Goal: Task Accomplishment & Management: Complete application form

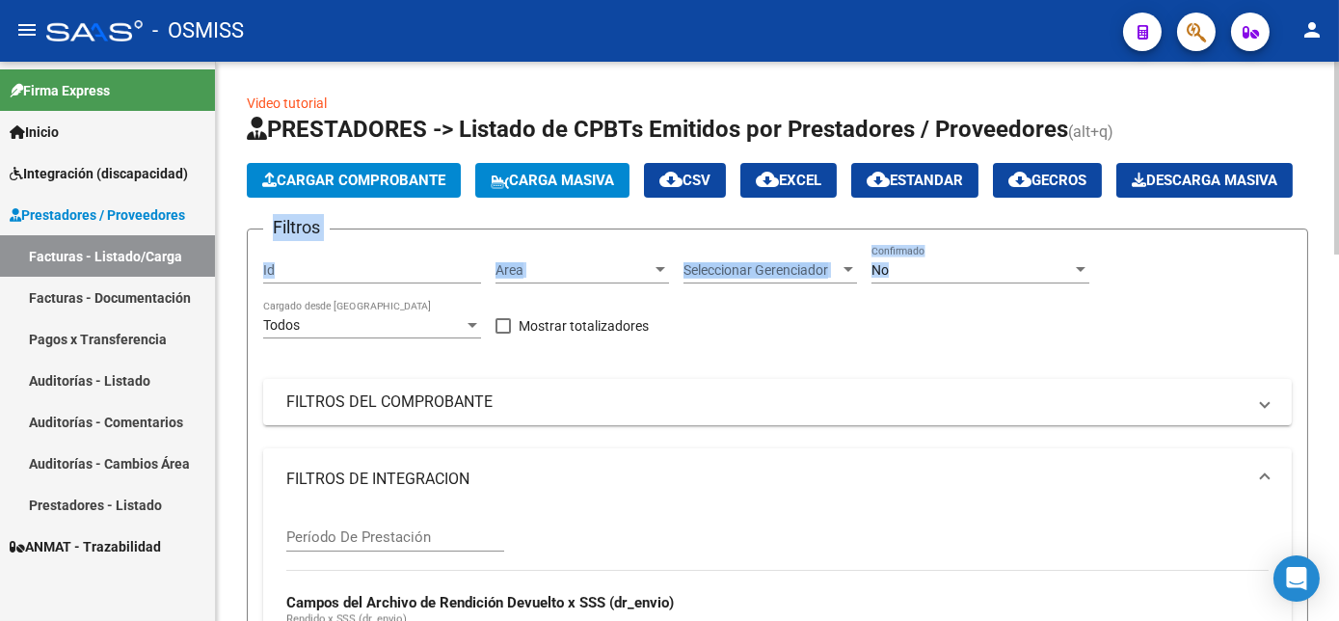
drag, startPoint x: 1334, startPoint y: 223, endPoint x: 1333, endPoint y: 275, distance: 52.1
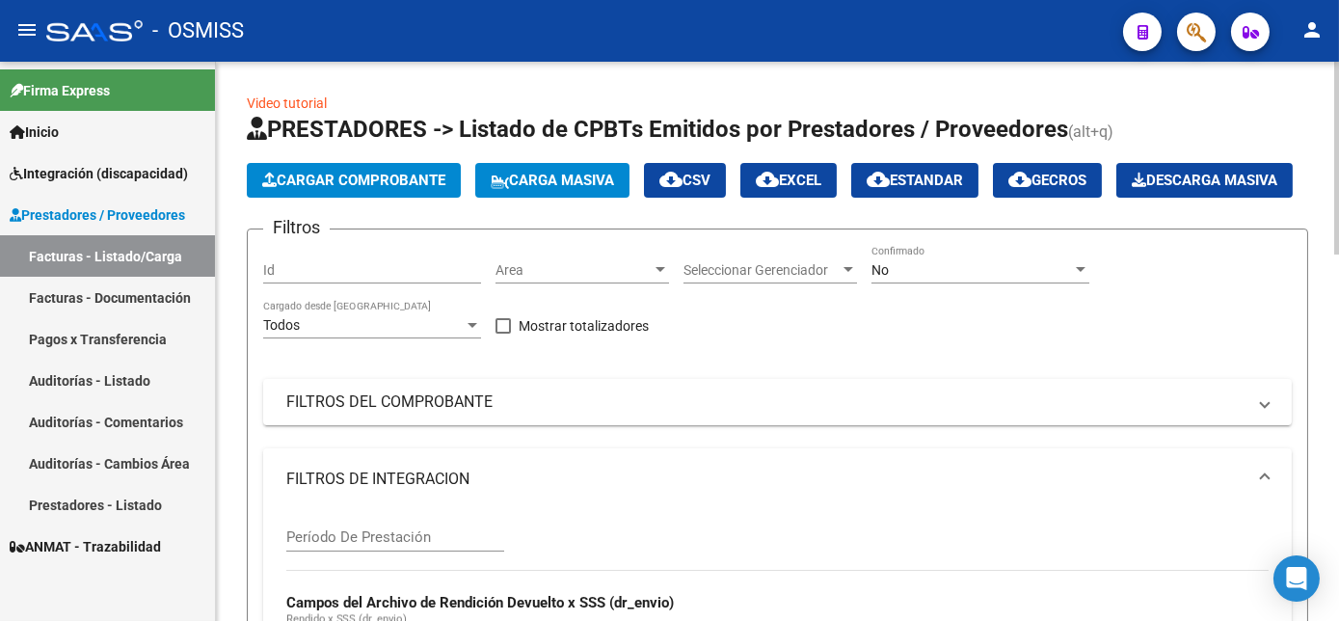
drag, startPoint x: 1178, startPoint y: 159, endPoint x: 1201, endPoint y: 159, distance: 23.1
click at [1201, 159] on app-list-header "PRESTADORES -> Listado de CPBTs Emitidos por Prestadores / Proveedores (alt+q) …" at bounding box center [778, 525] width 1062 height 822
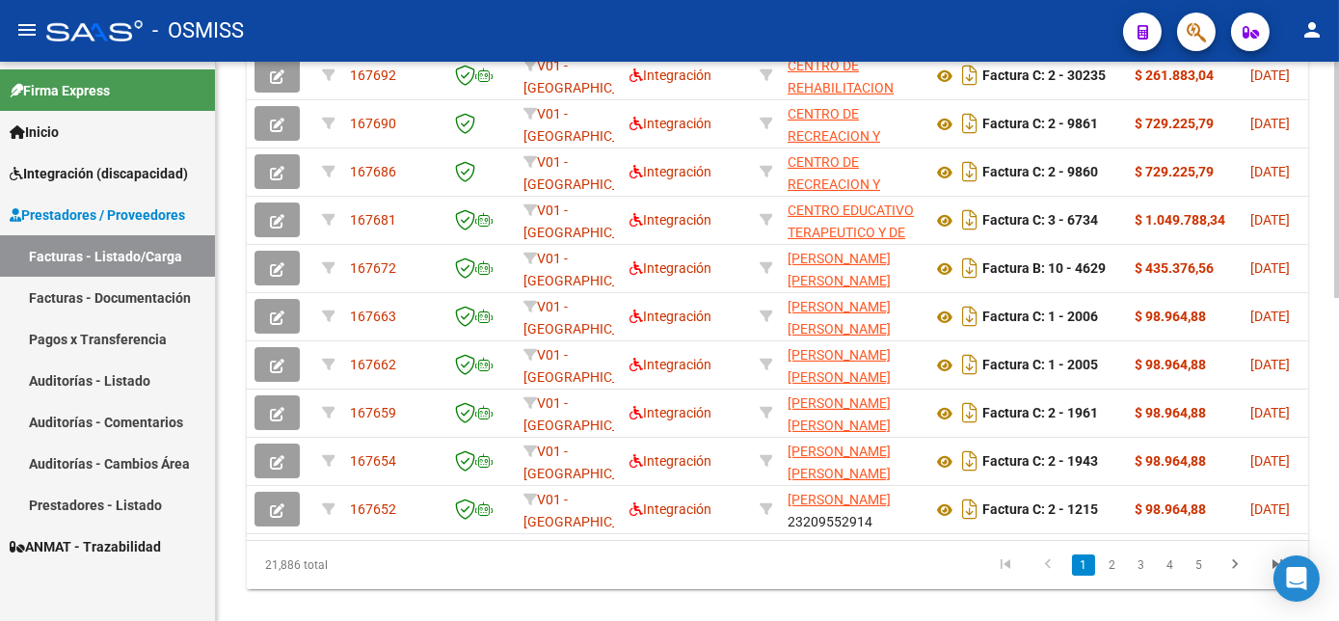
scroll to position [681, 0]
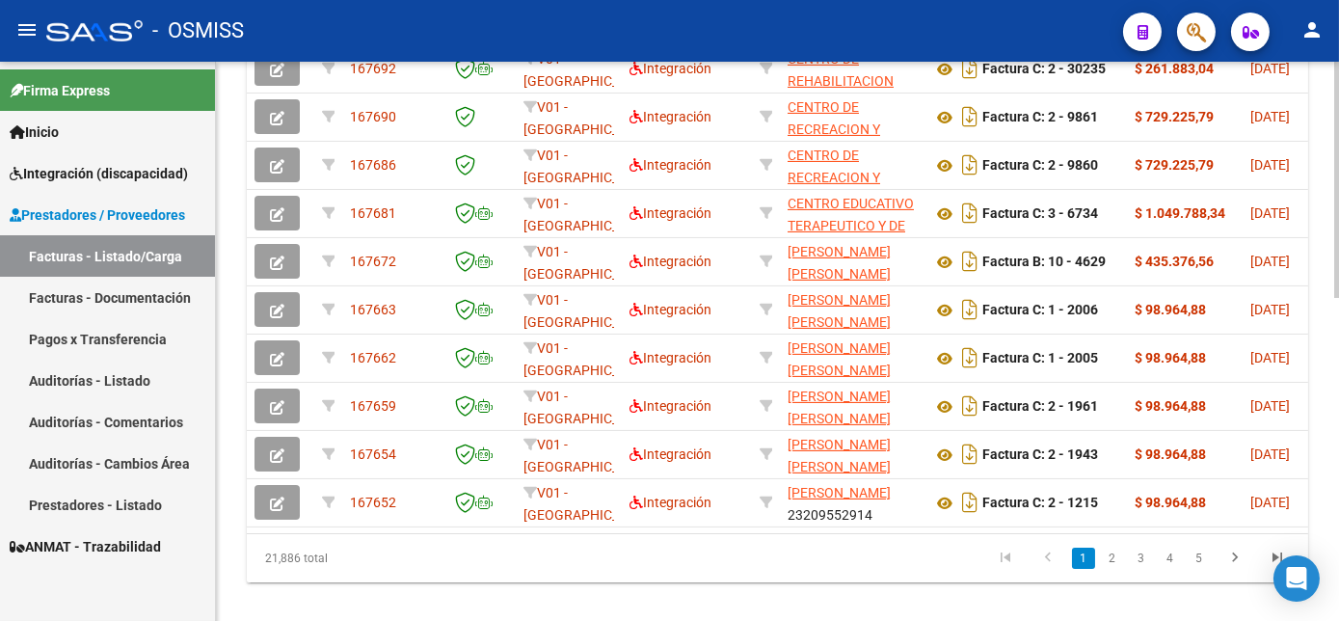
click at [1335, 540] on div at bounding box center [1337, 492] width 5 height 236
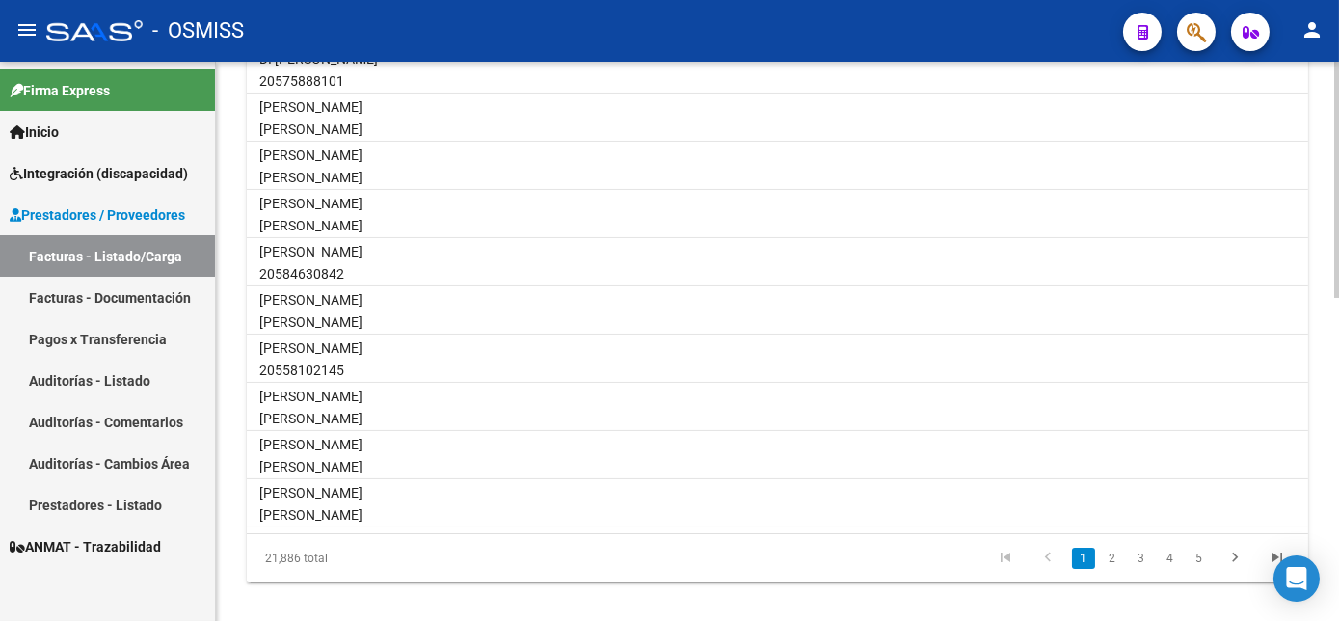
scroll to position [0, 2752]
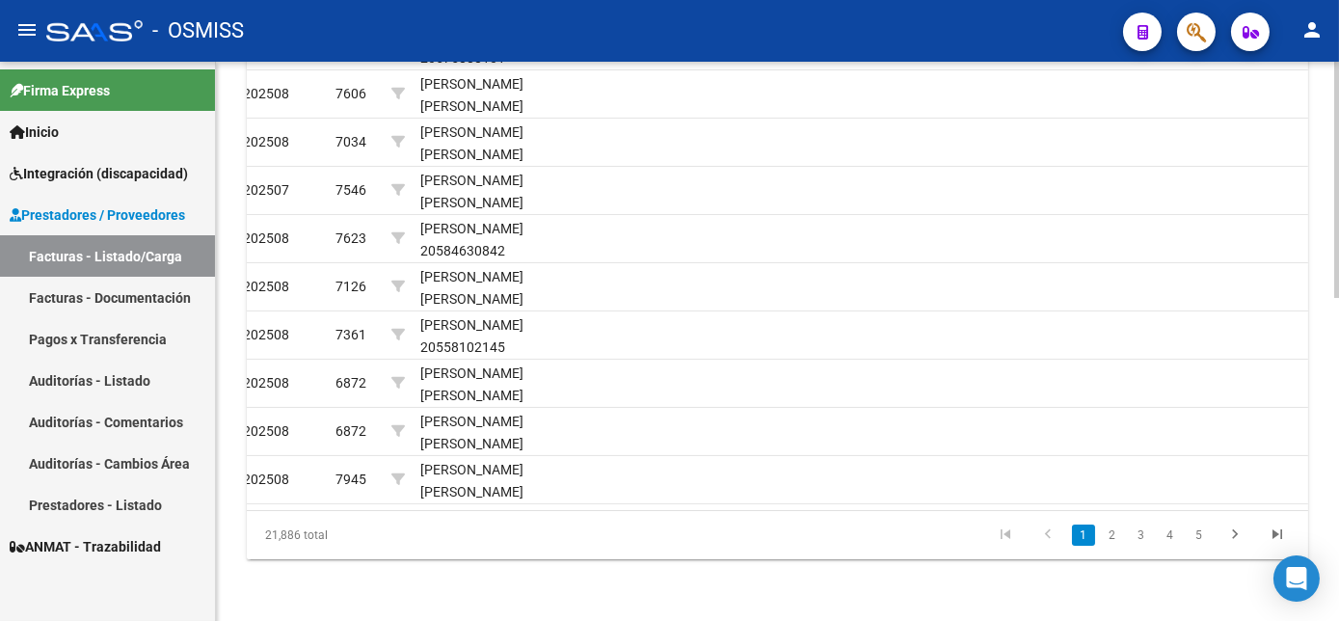
click at [1338, 508] on html "menu - OSMISS person Firma Express Inicio Instructivos Contacto OS Integración …" at bounding box center [669, 310] width 1339 height 621
click at [1112, 546] on link "2" at bounding box center [1112, 535] width 23 height 21
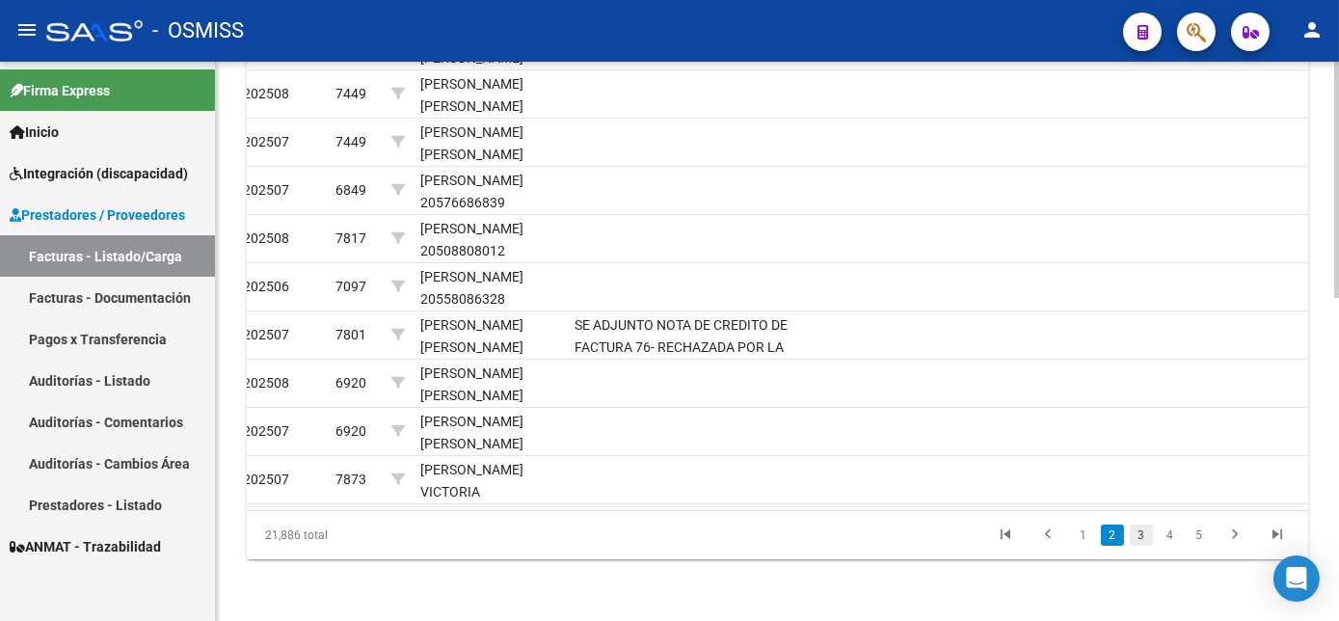
click at [1136, 546] on link "3" at bounding box center [1141, 535] width 23 height 21
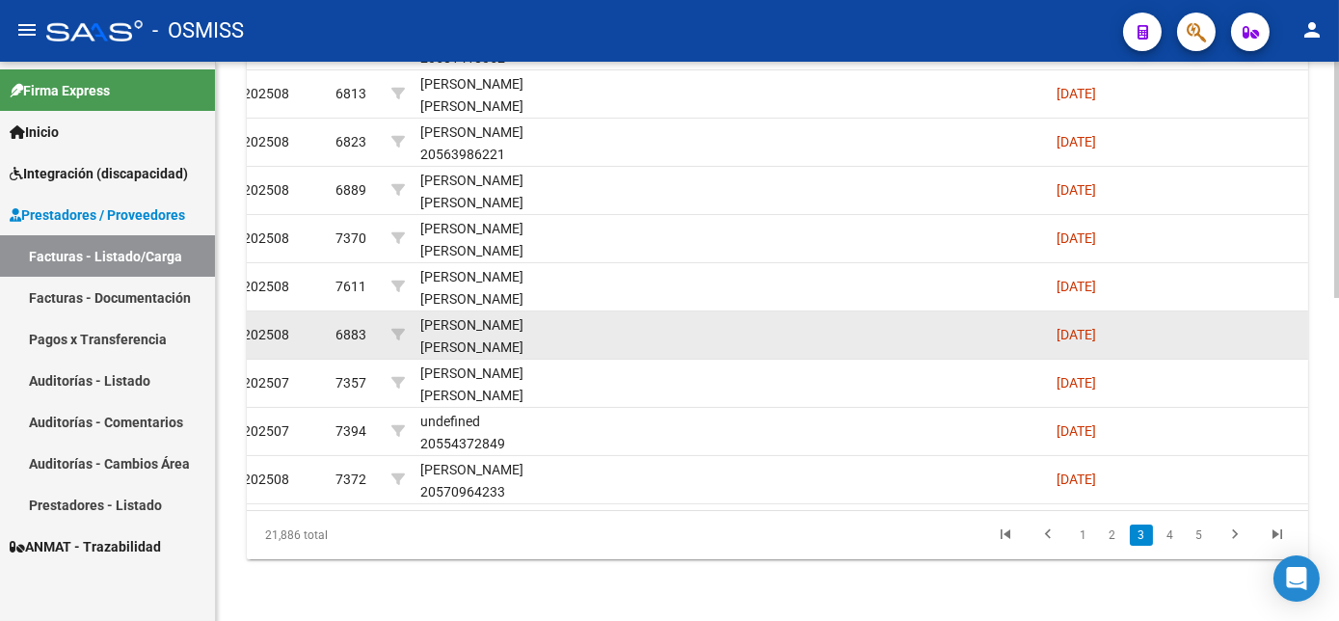
click at [952, 337] on datatable-body-cell at bounding box center [928, 334] width 241 height 47
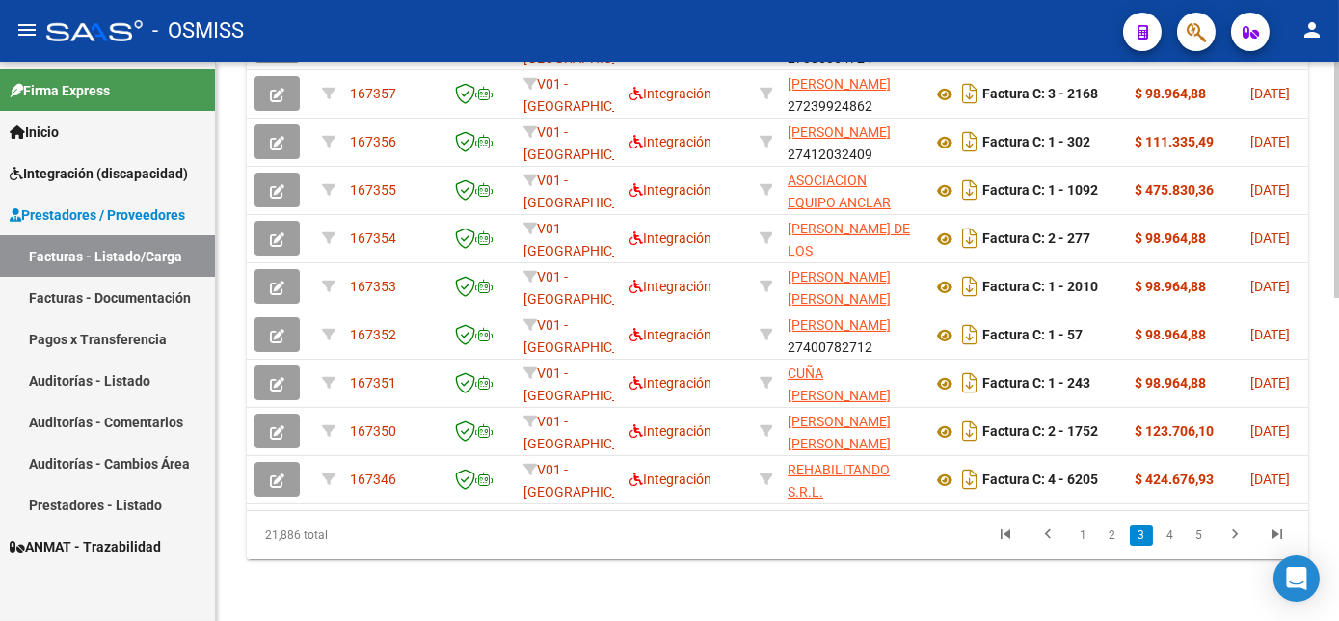
scroll to position [0, 0]
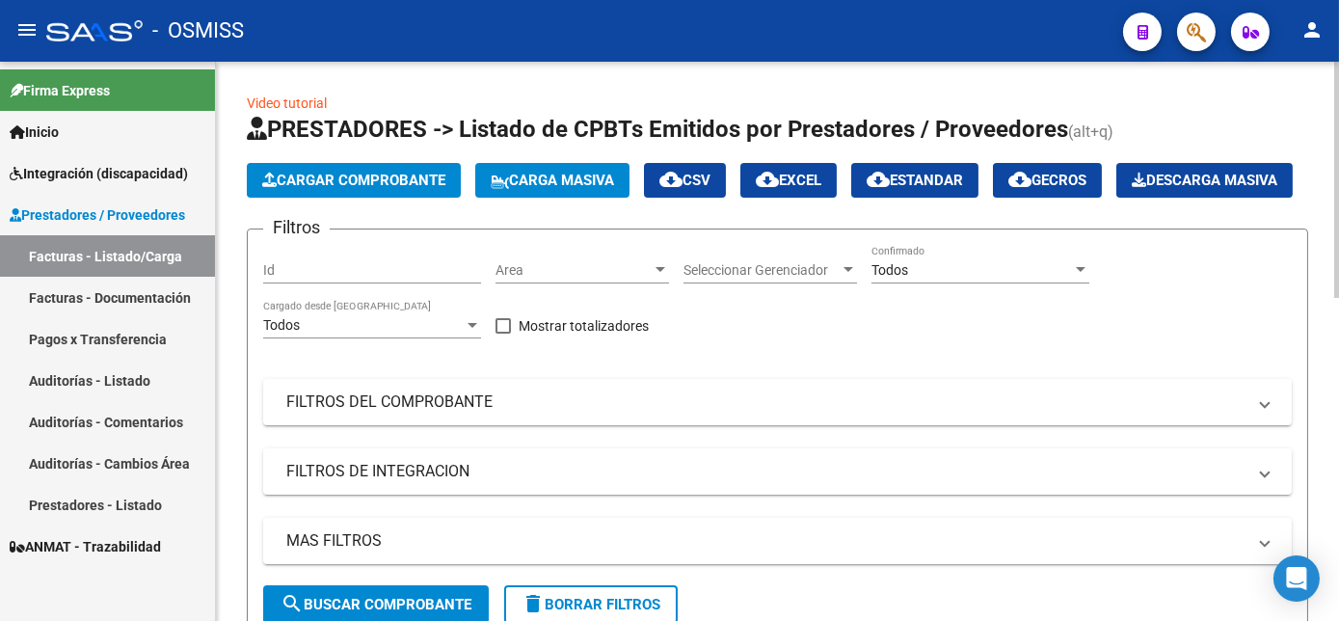
click at [1338, 162] on html "menu - OSMISS person Firma Express Inicio Instructivos Contacto OS Integración …" at bounding box center [669, 310] width 1339 height 621
click at [957, 283] on div "Todos Confirmado" at bounding box center [981, 264] width 218 height 39
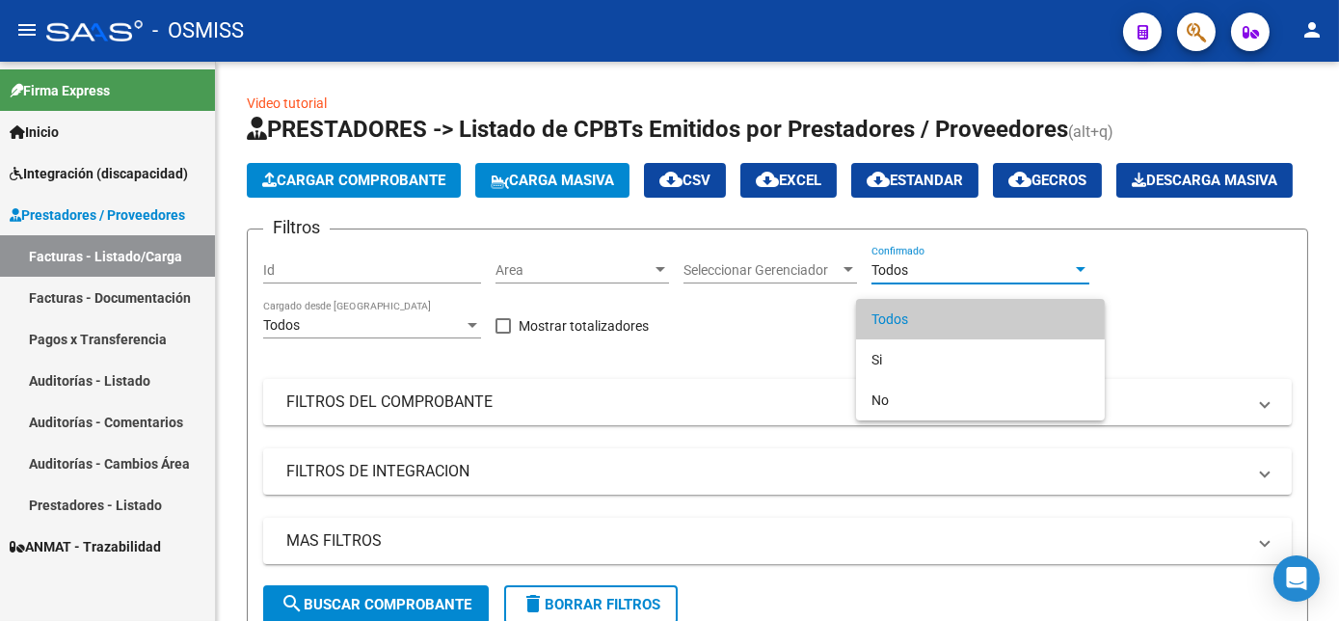
click at [932, 320] on span "Todos" at bounding box center [981, 319] width 218 height 40
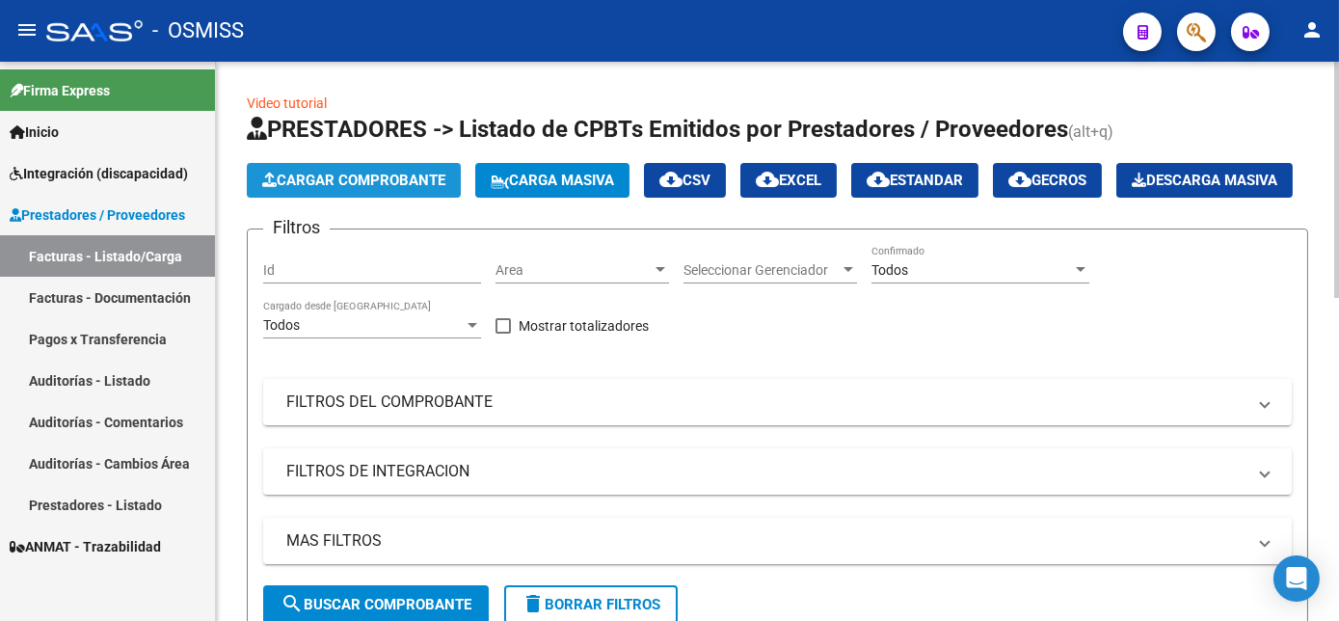
click at [379, 173] on span "Cargar Comprobante" at bounding box center [353, 180] width 183 height 17
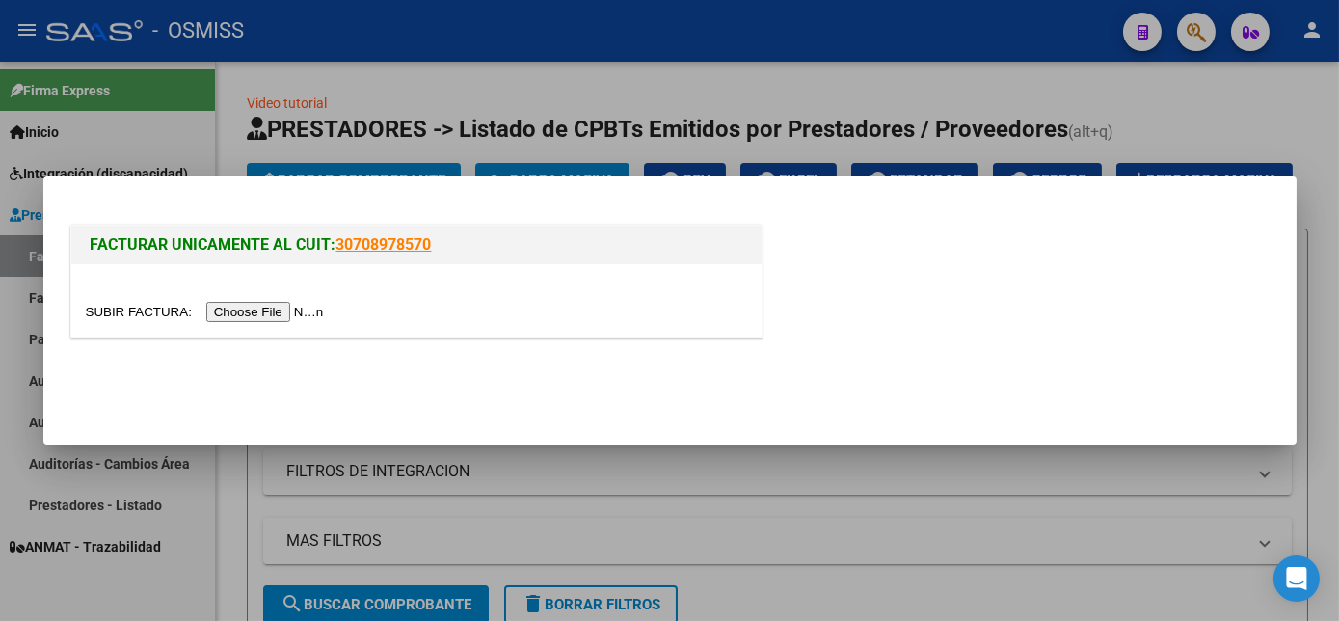
click at [230, 308] on input "file" at bounding box center [208, 312] width 244 height 20
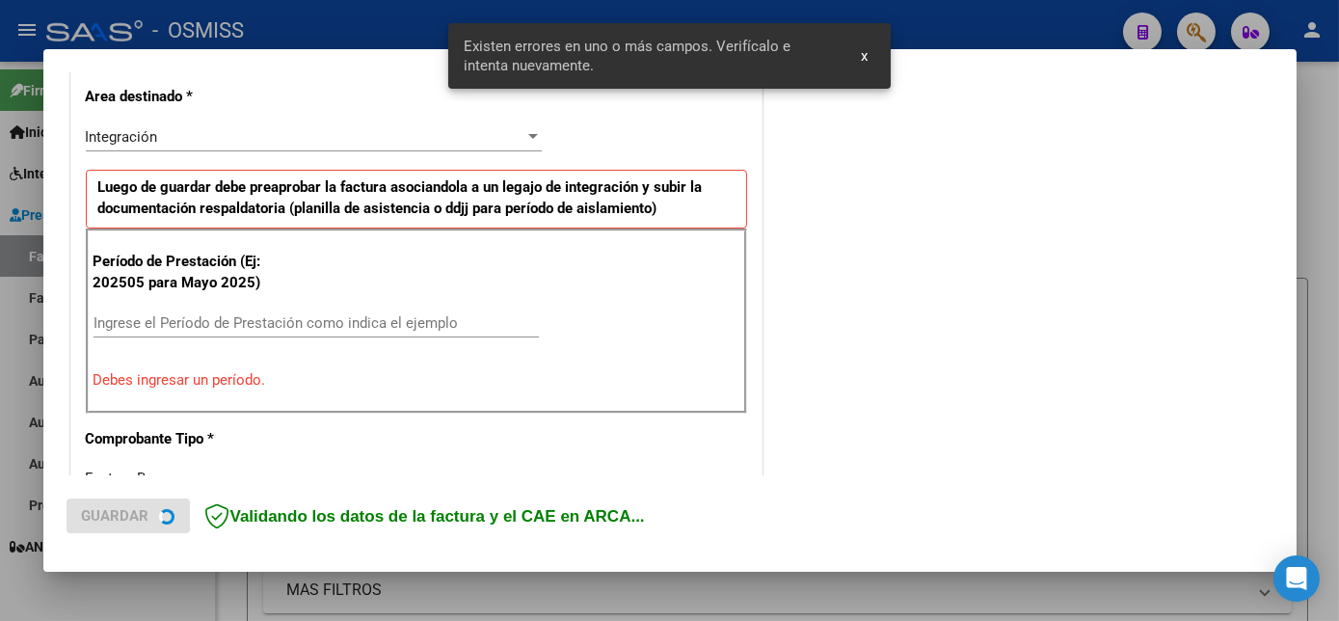
scroll to position [467, 0]
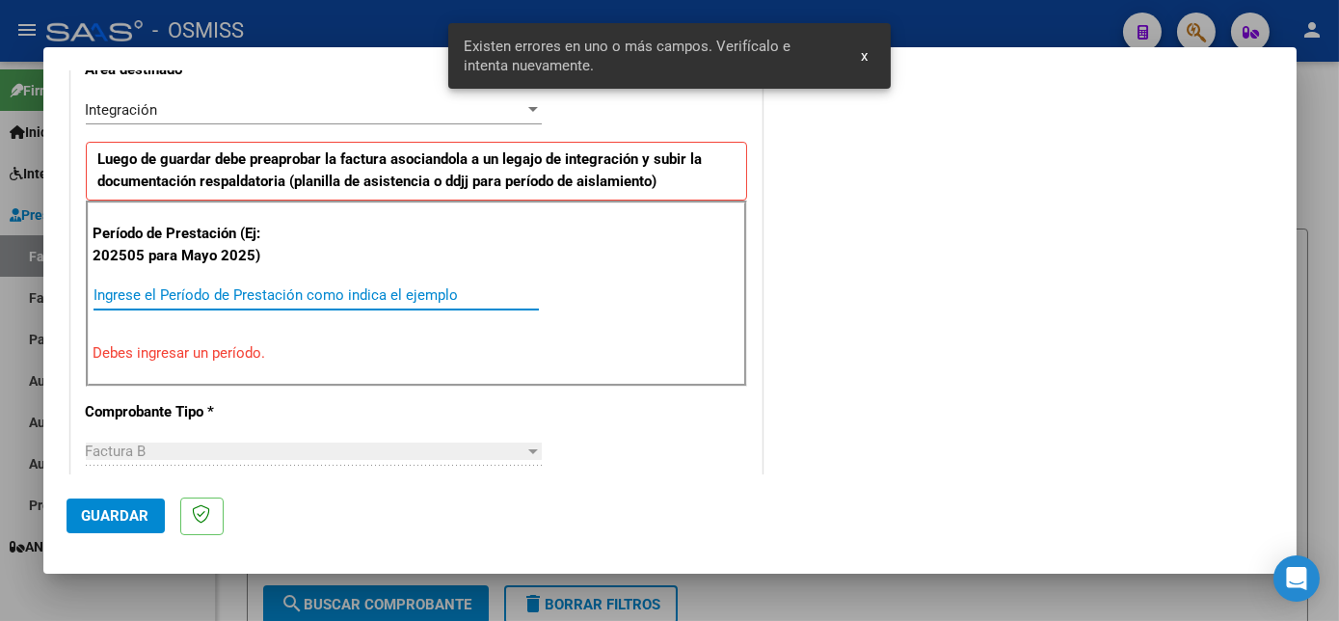
click at [309, 286] on input "Ingrese el Período de Prestación como indica el ejemplo" at bounding box center [316, 294] width 445 height 17
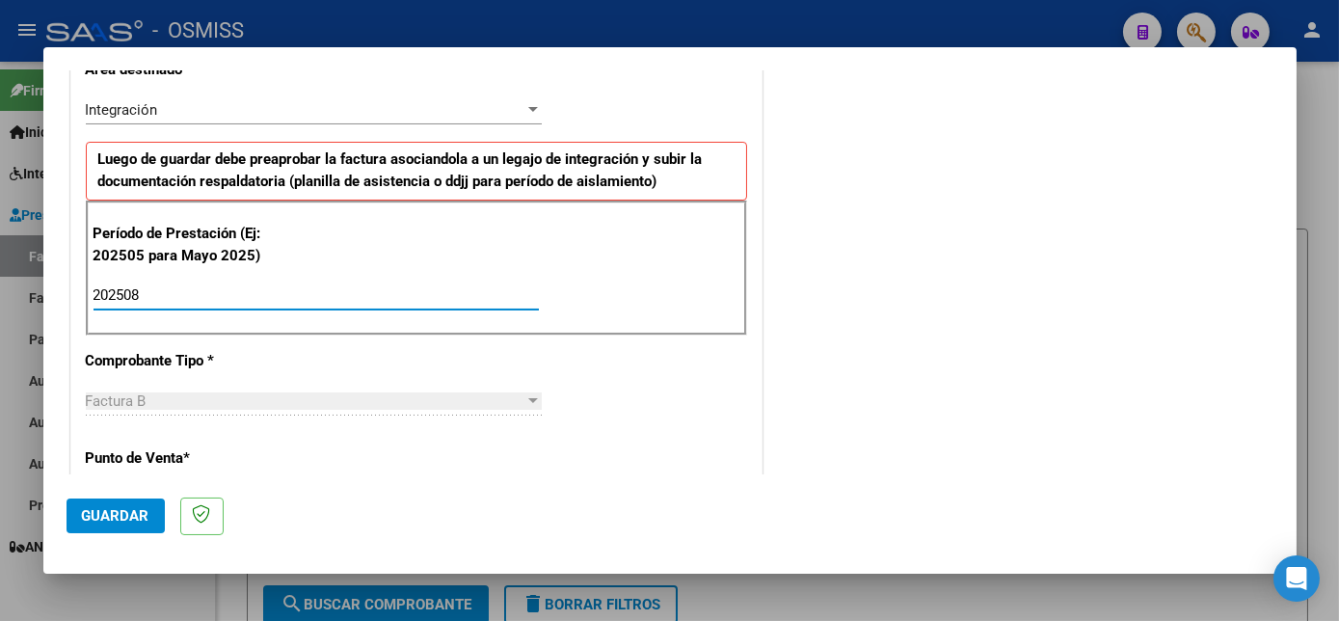
type input "202508"
click at [108, 509] on span "Guardar" at bounding box center [115, 515] width 67 height 17
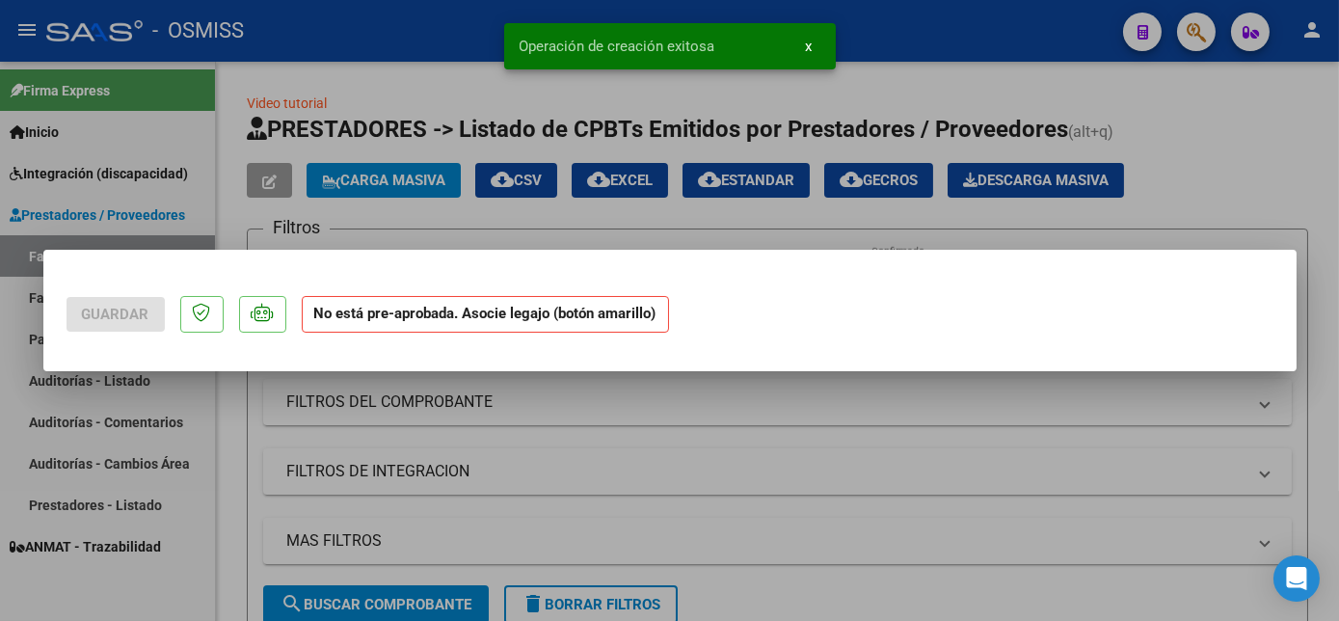
scroll to position [0, 0]
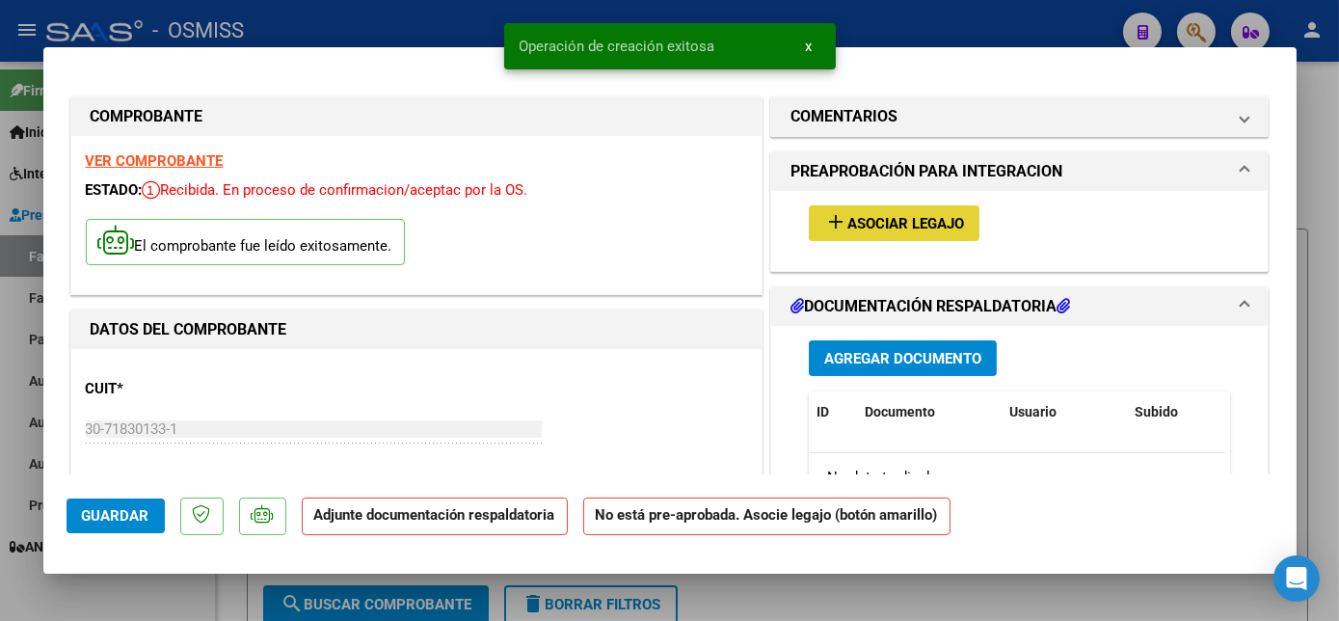
click at [861, 217] on span "Asociar Legajo" at bounding box center [906, 223] width 117 height 17
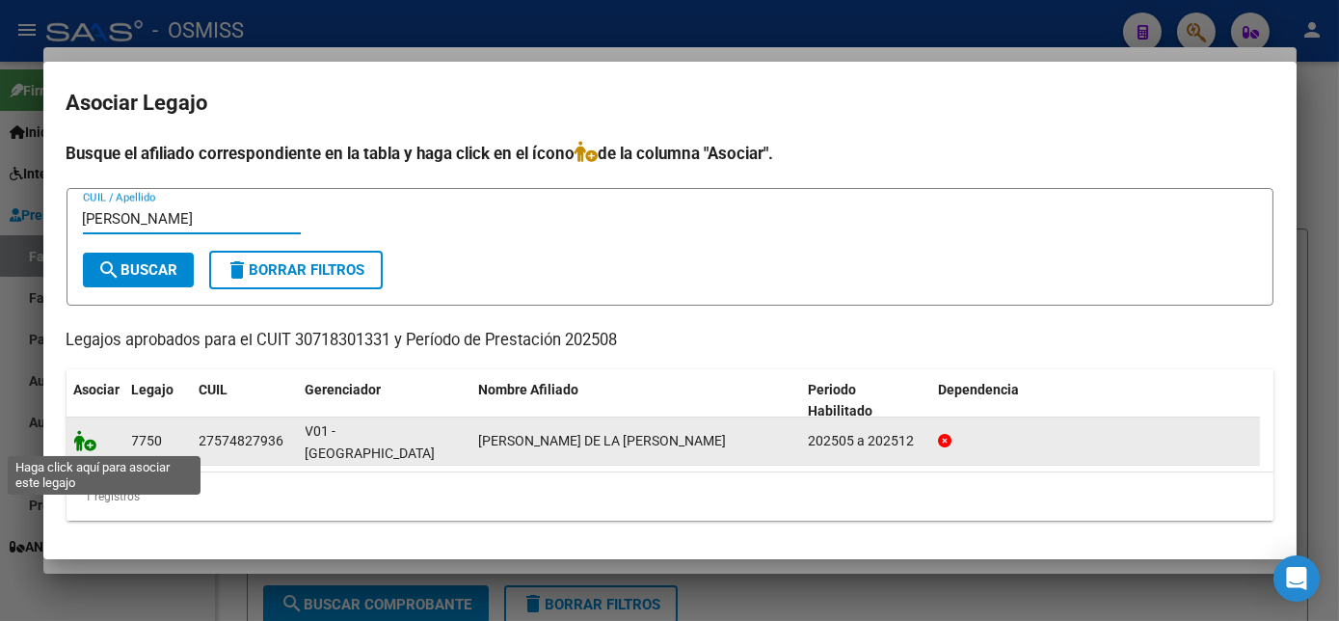
type input "[PERSON_NAME]"
click at [85, 440] on icon at bounding box center [85, 440] width 23 height 21
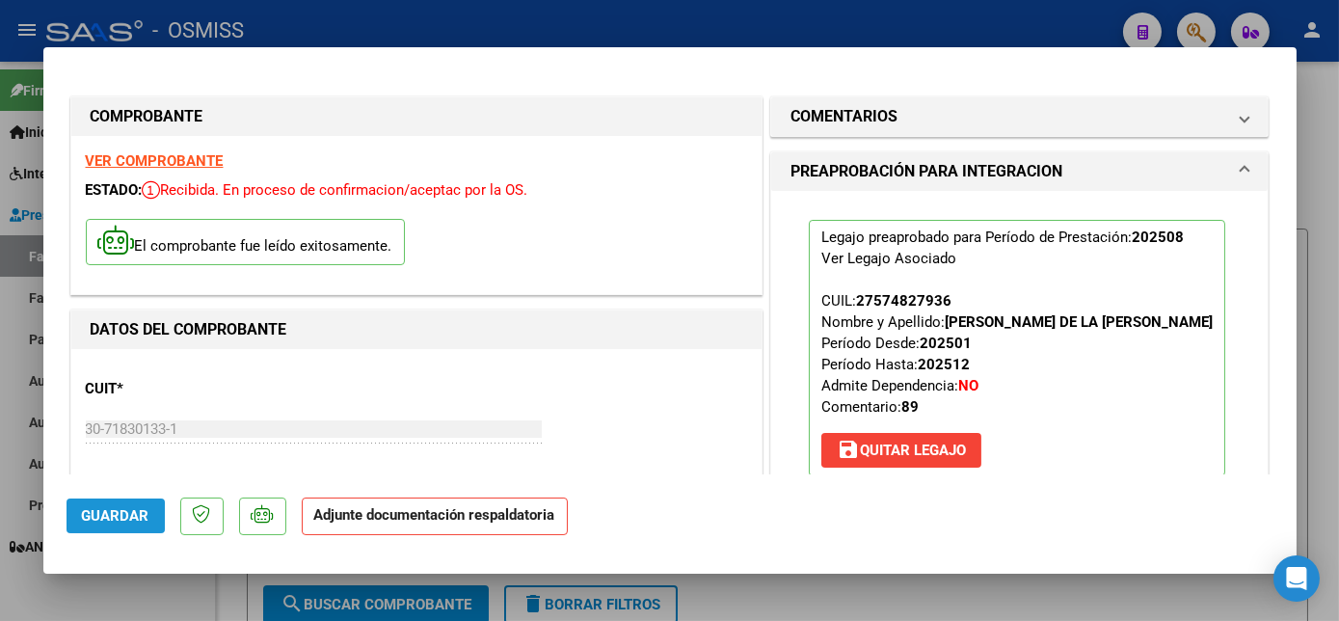
click at [122, 514] on span "Guardar" at bounding box center [115, 515] width 67 height 17
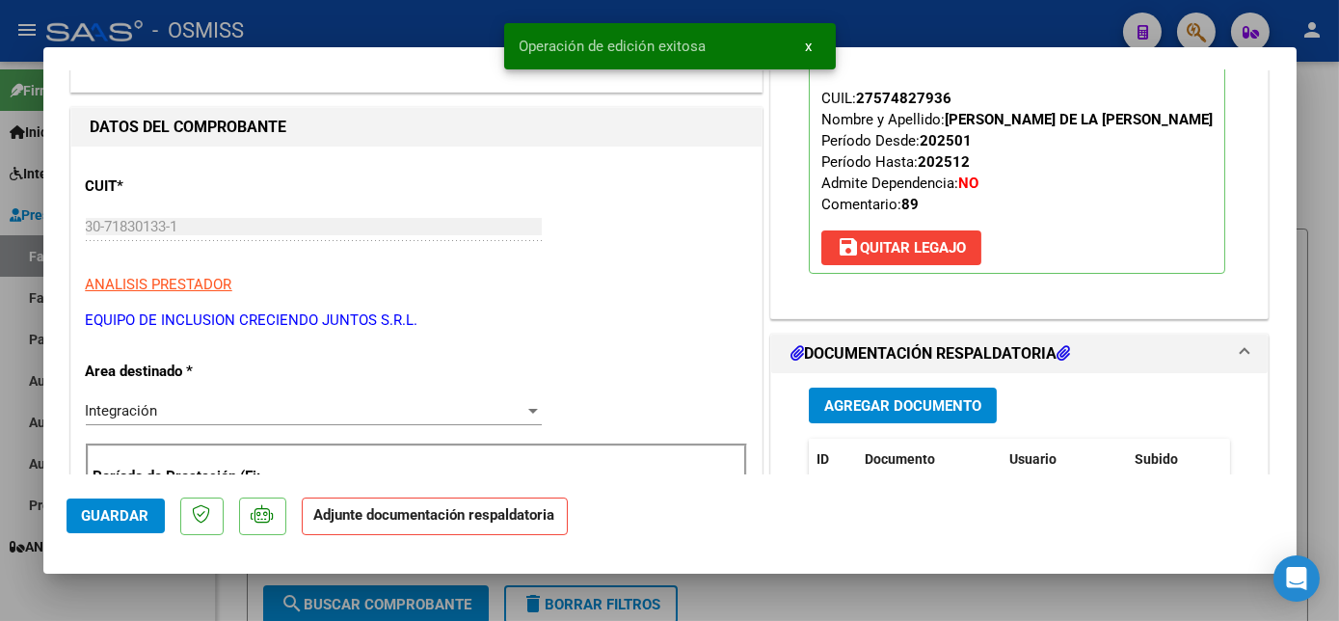
scroll to position [312, 0]
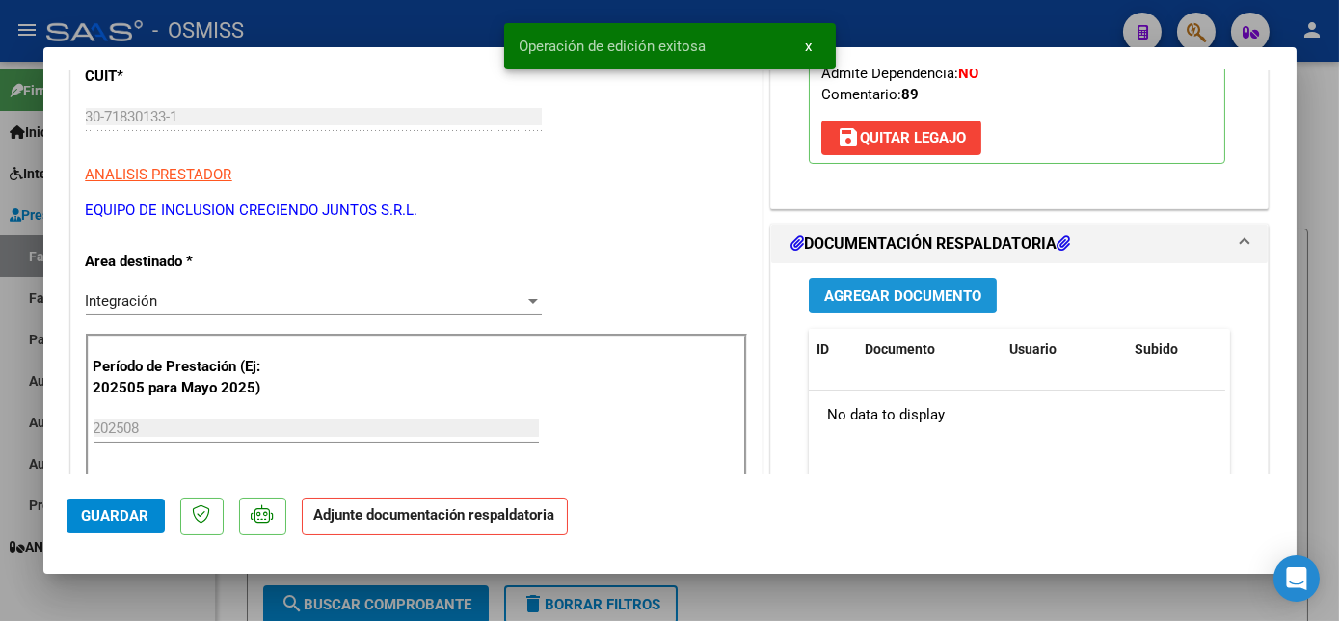
click at [963, 287] on span "Agregar Documento" at bounding box center [902, 295] width 157 height 17
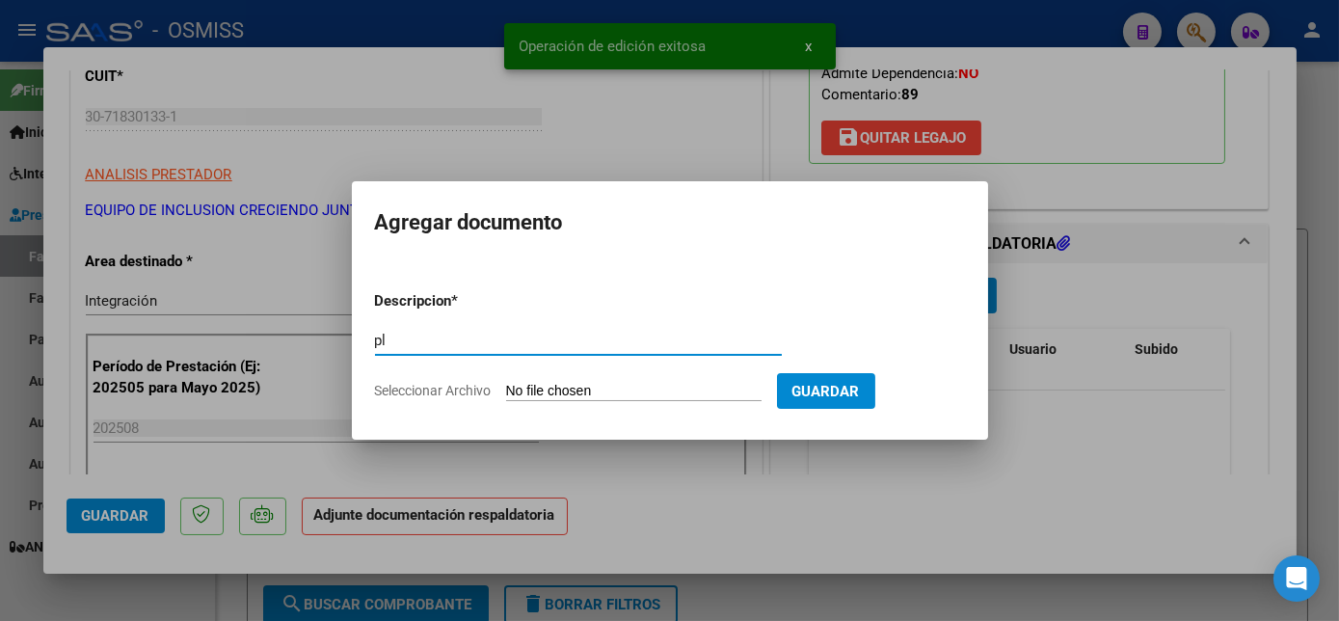
type input "pl"
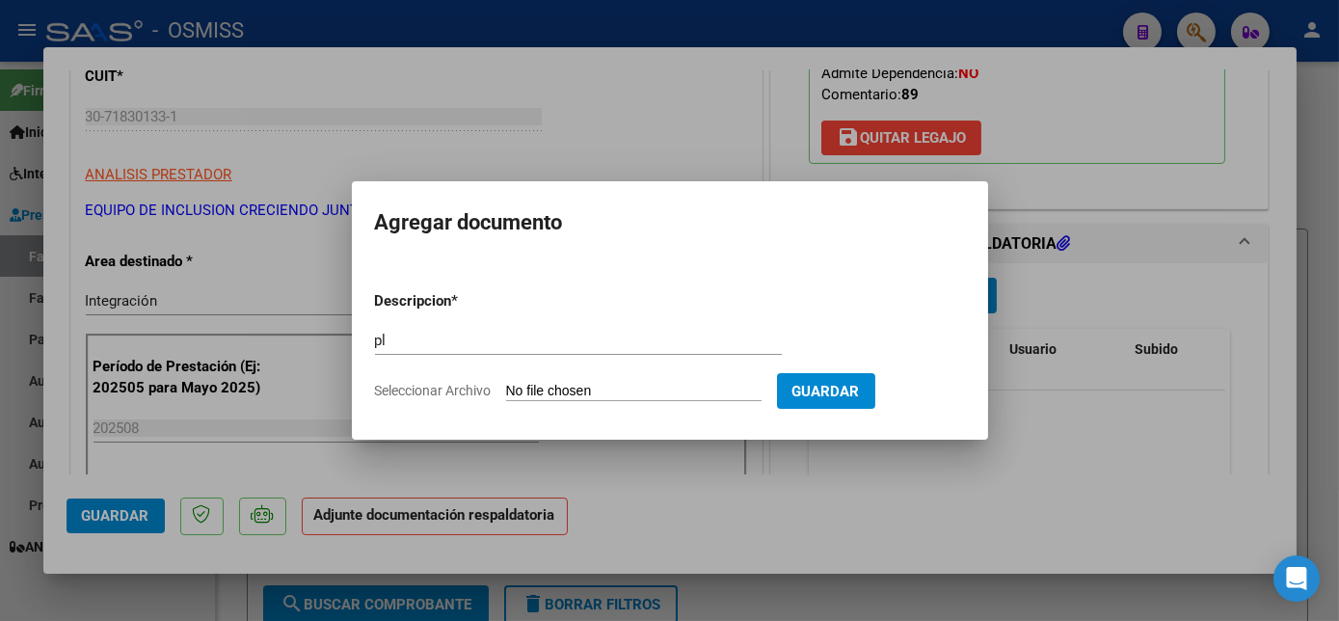
click at [626, 391] on input "Seleccionar Archivo" at bounding box center [634, 392] width 256 height 18
type input "C:\fakepath\PLANILLA [PERSON_NAME] FIRMADA_ [PERSON_NAME].pdf"
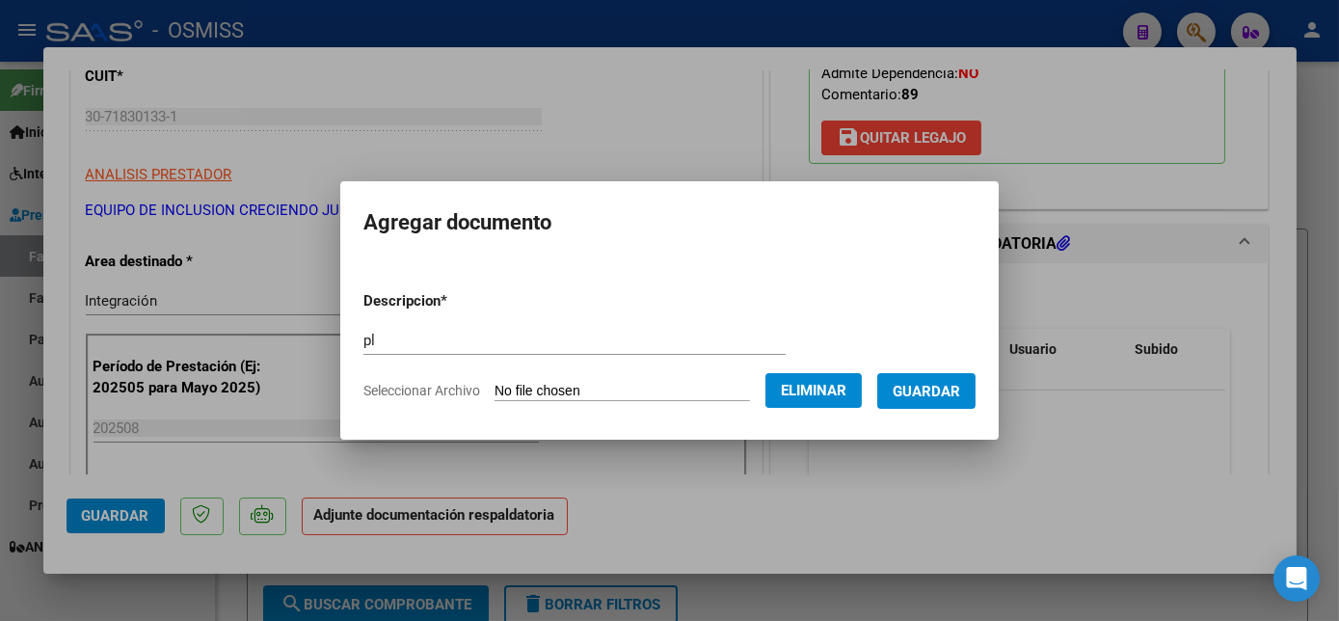
click at [923, 388] on span "Guardar" at bounding box center [926, 391] width 67 height 17
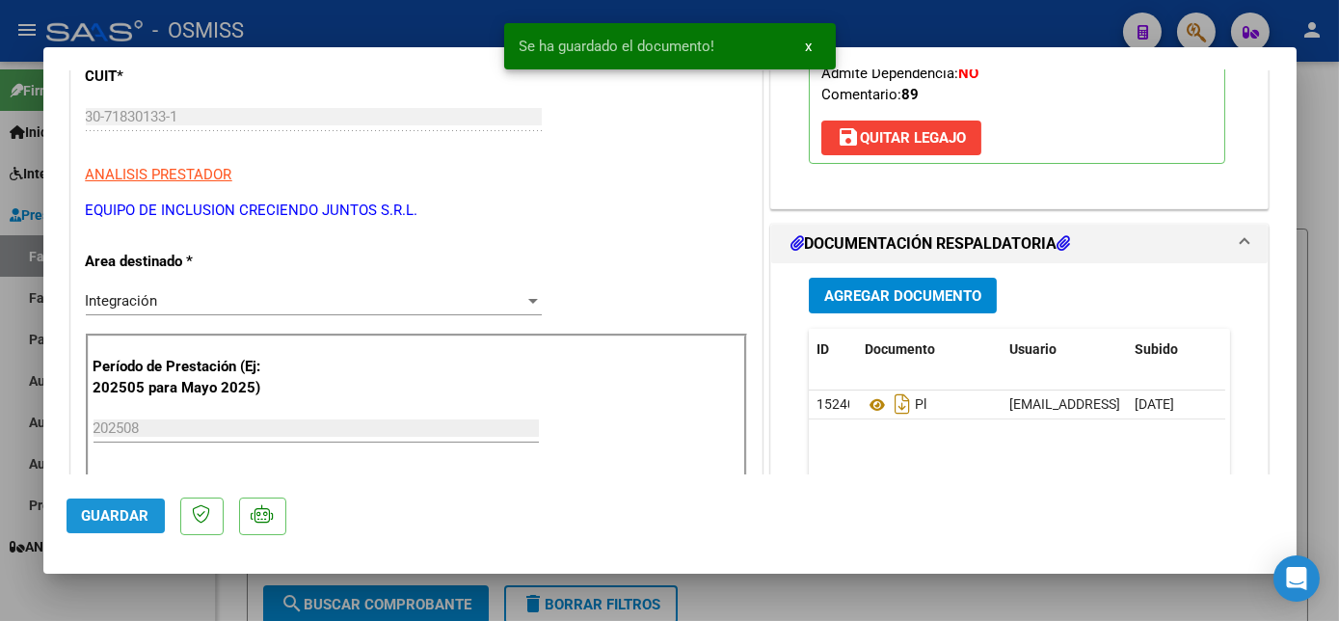
click at [119, 503] on button "Guardar" at bounding box center [116, 516] width 98 height 35
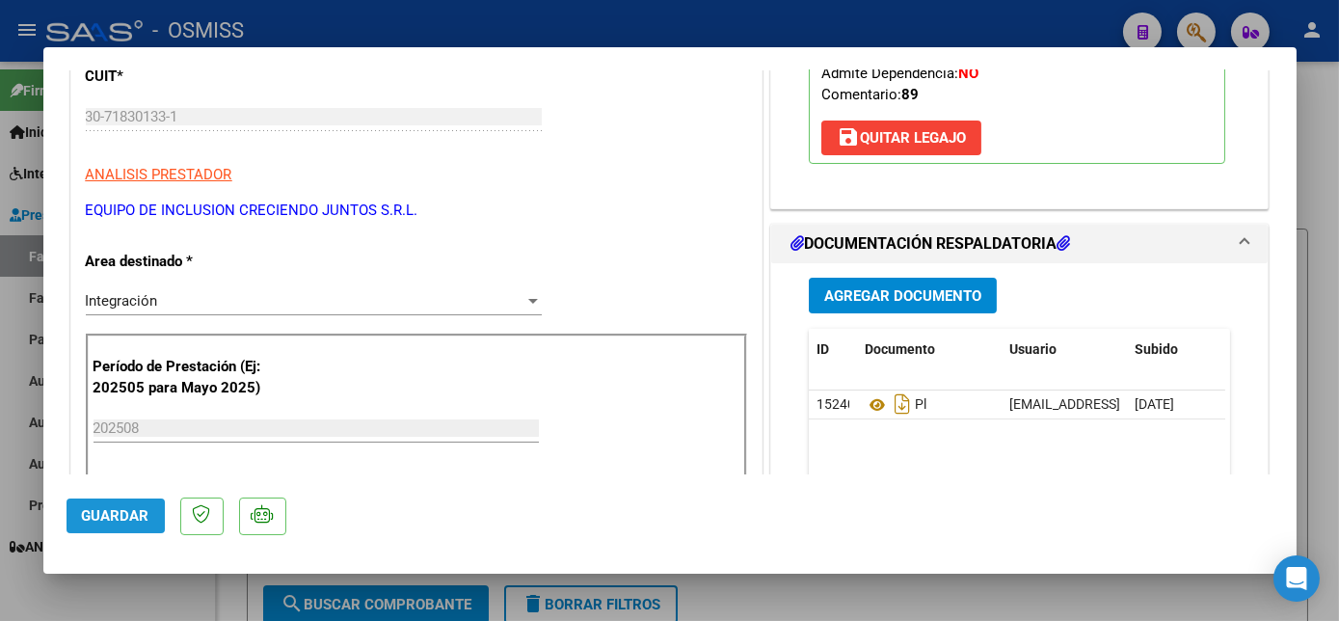
click at [122, 522] on span "Guardar" at bounding box center [115, 515] width 67 height 17
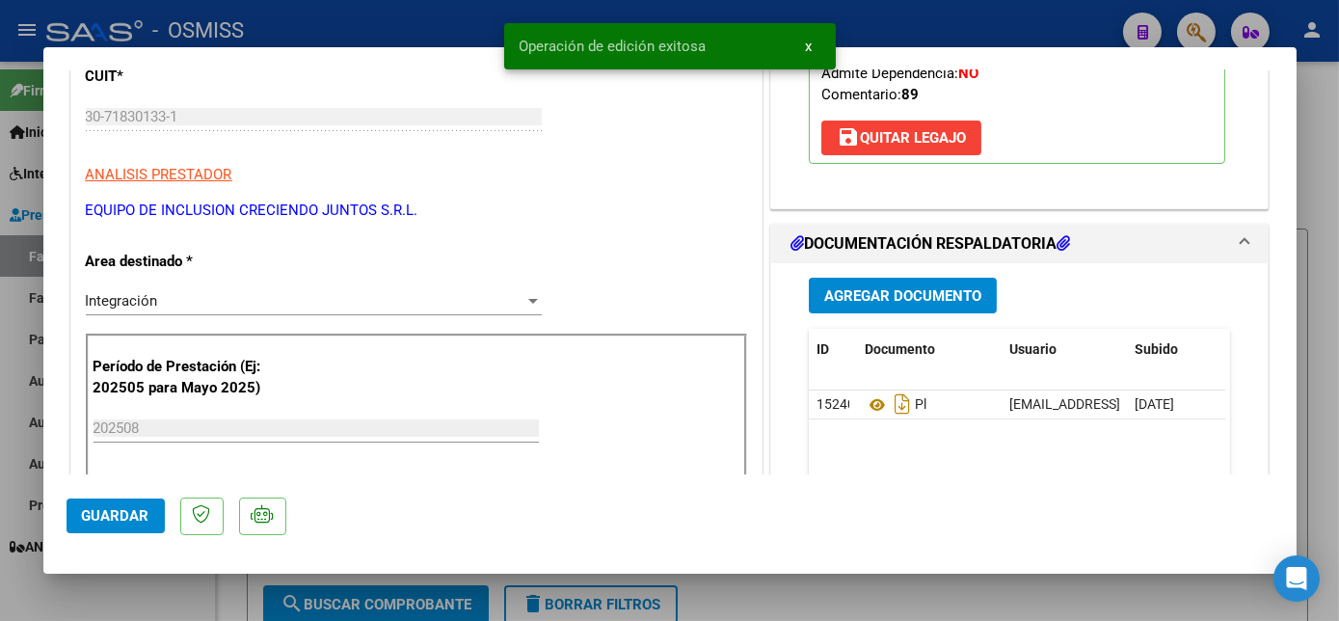
click at [139, 590] on div at bounding box center [669, 310] width 1339 height 621
type input "$ 0,00"
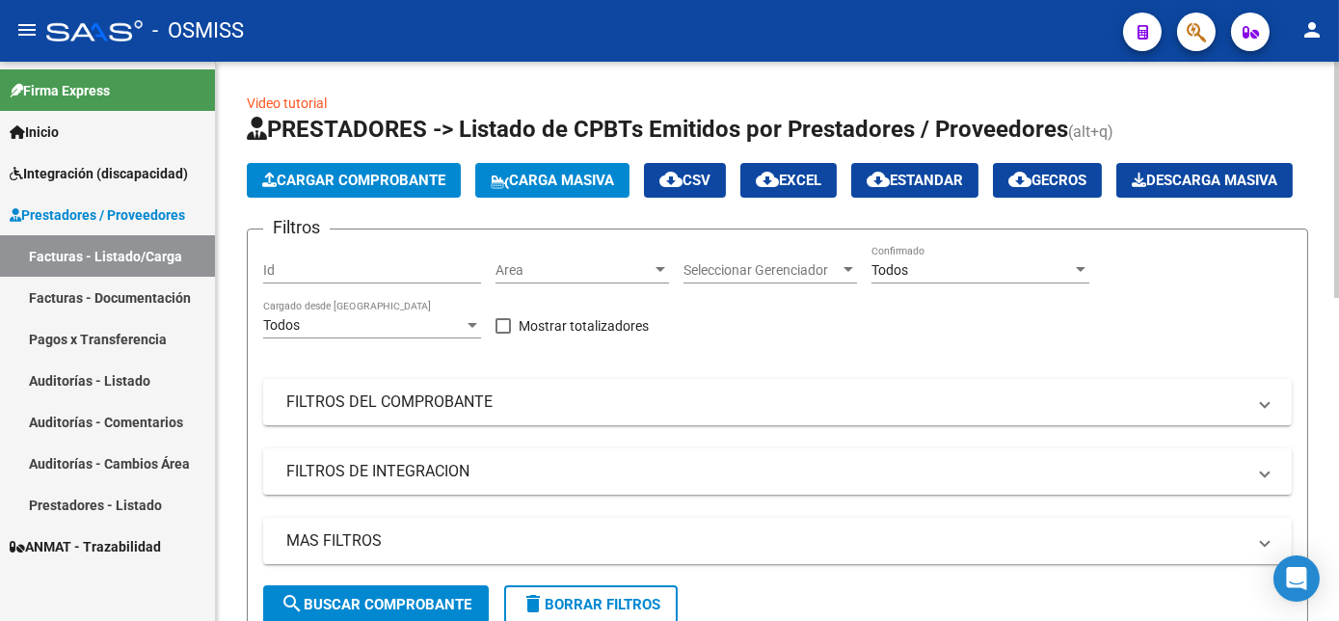
click at [383, 173] on span "Cargar Comprobante" at bounding box center [353, 180] width 183 height 17
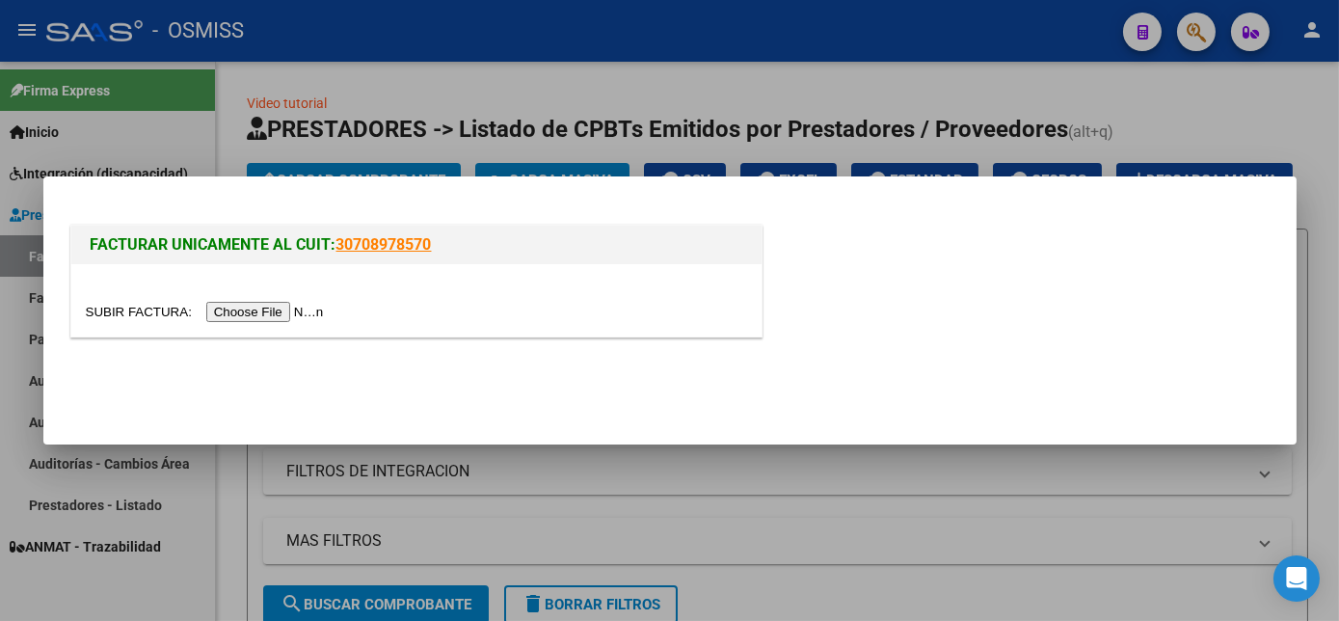
click at [241, 317] on input "file" at bounding box center [208, 312] width 244 height 20
click at [265, 312] on input "file" at bounding box center [208, 312] width 244 height 20
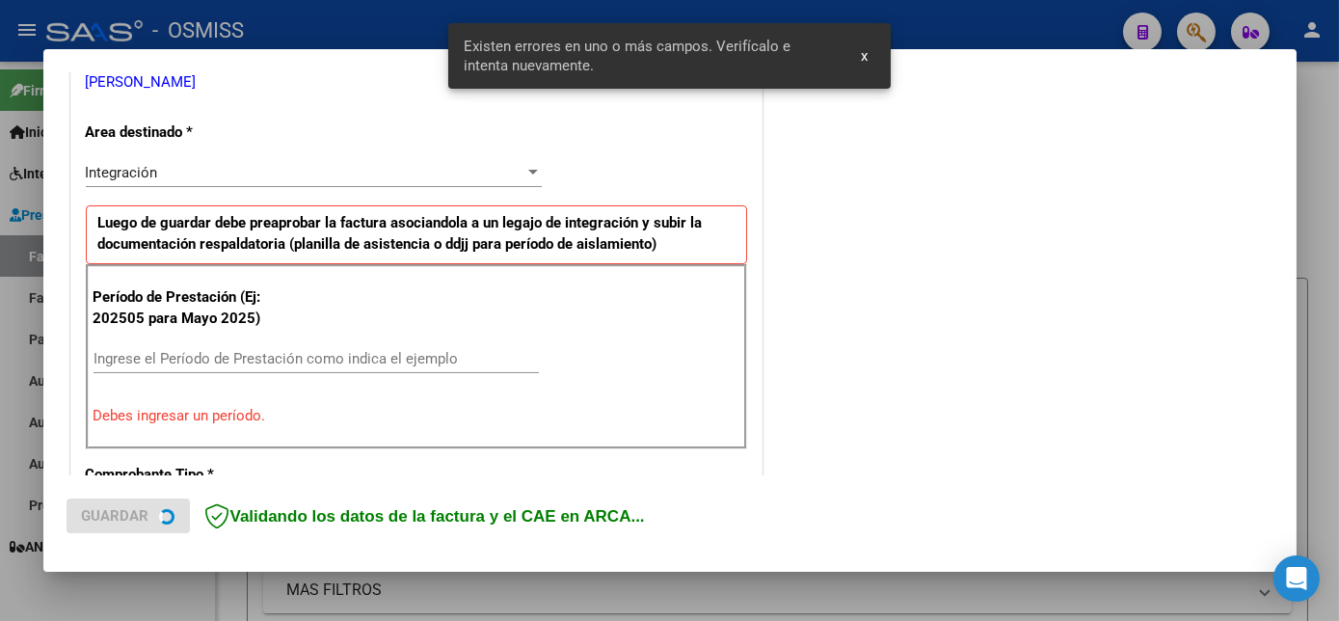
scroll to position [431, 0]
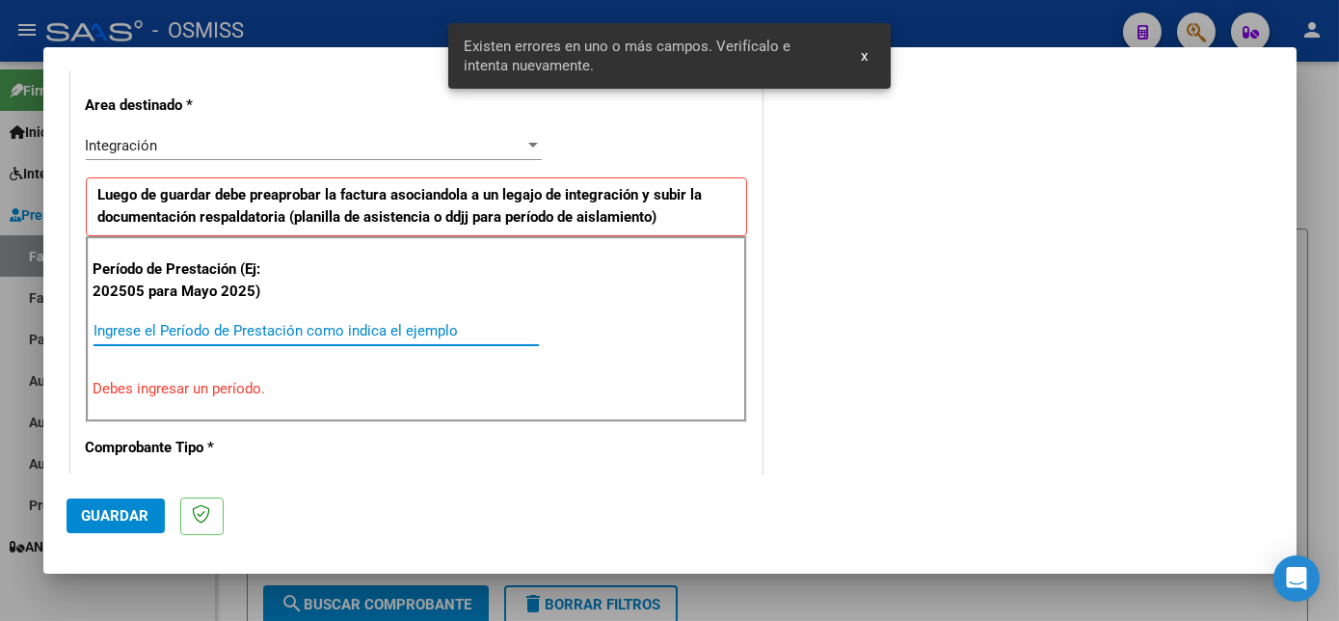
click at [355, 335] on input "Ingrese el Período de Prestación como indica el ejemplo" at bounding box center [316, 330] width 445 height 17
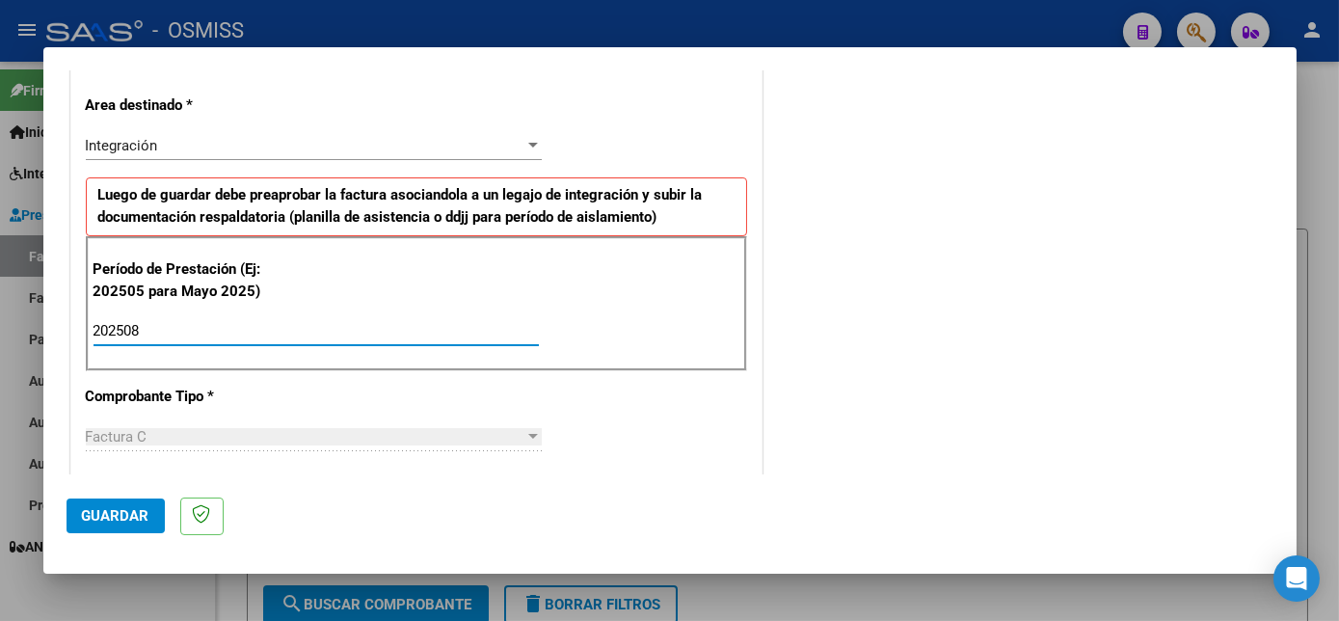
type input "202508"
click at [113, 514] on span "Guardar" at bounding box center [115, 515] width 67 height 17
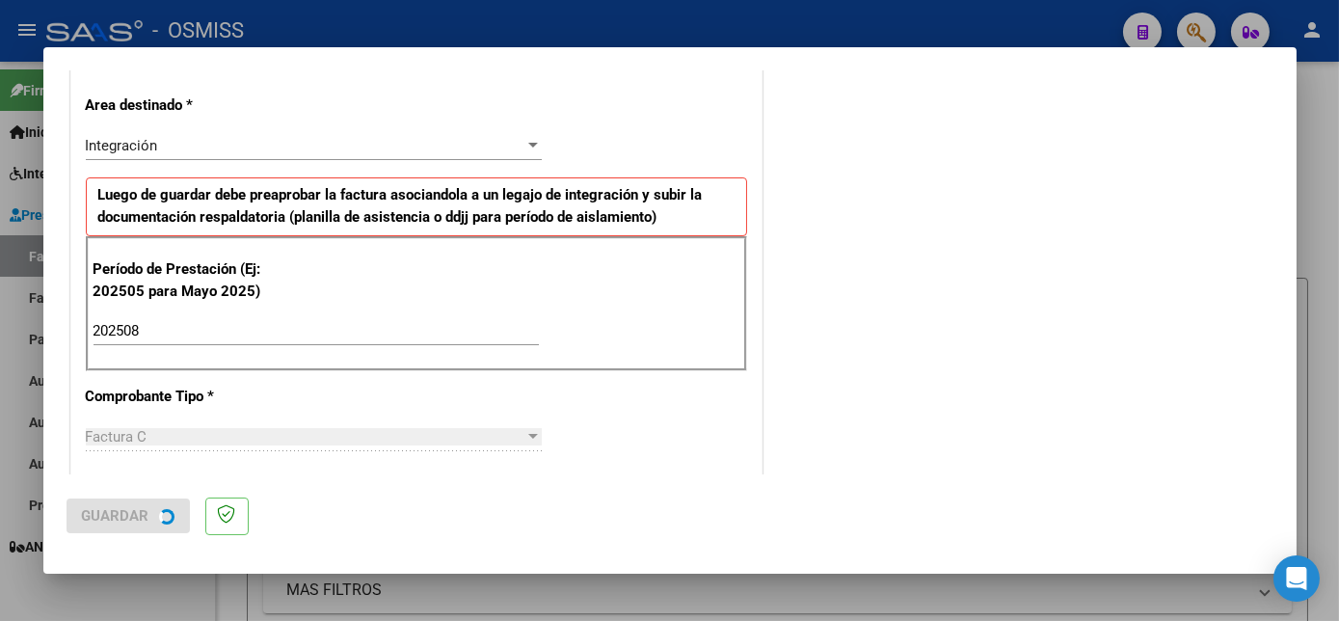
scroll to position [0, 0]
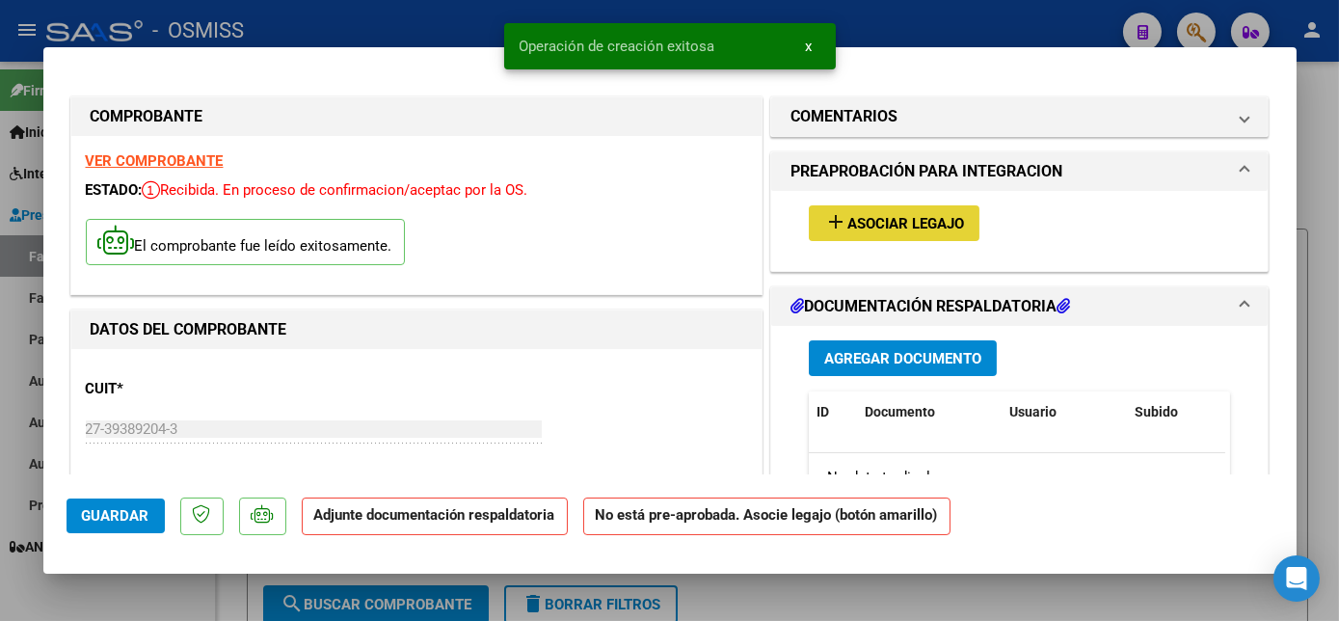
click at [856, 218] on span "Asociar Legajo" at bounding box center [906, 223] width 117 height 17
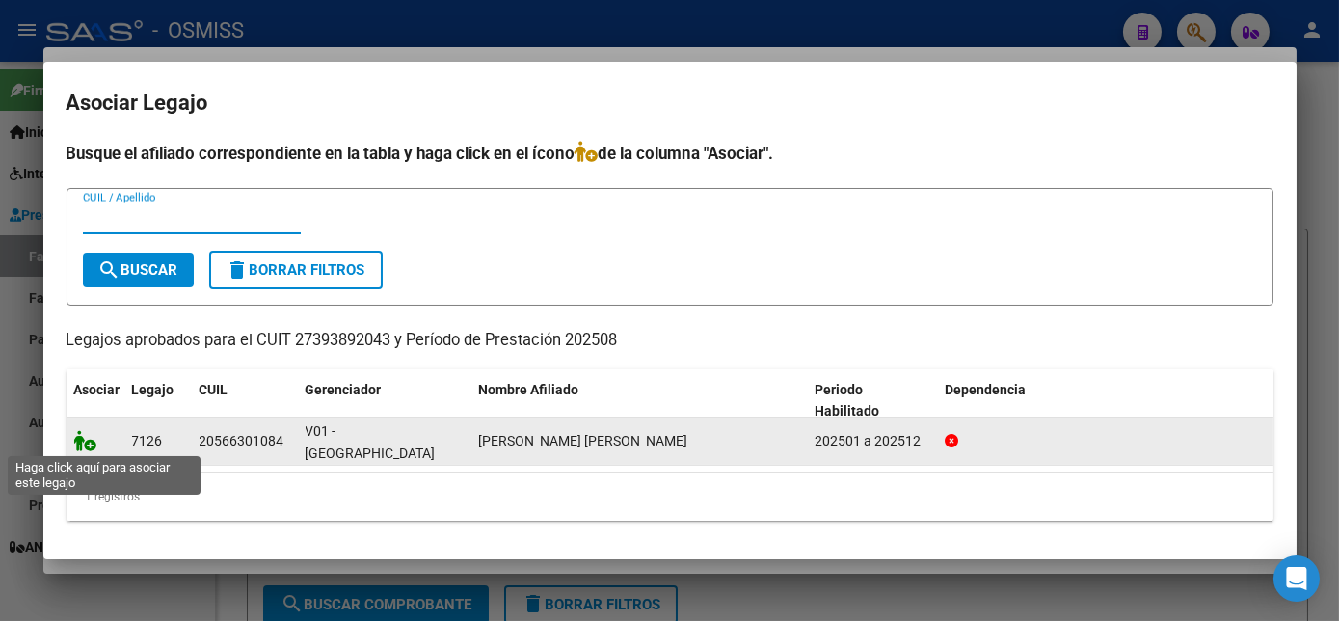
click at [92, 441] on icon at bounding box center [85, 440] width 23 height 21
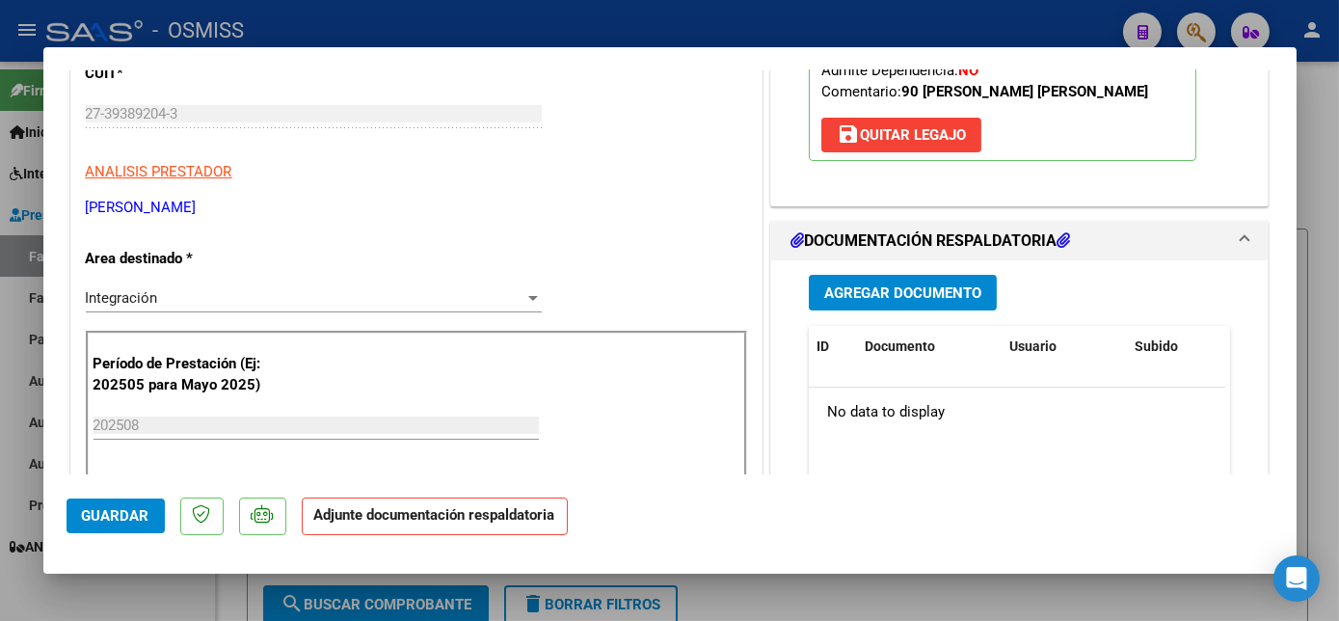
scroll to position [424, 0]
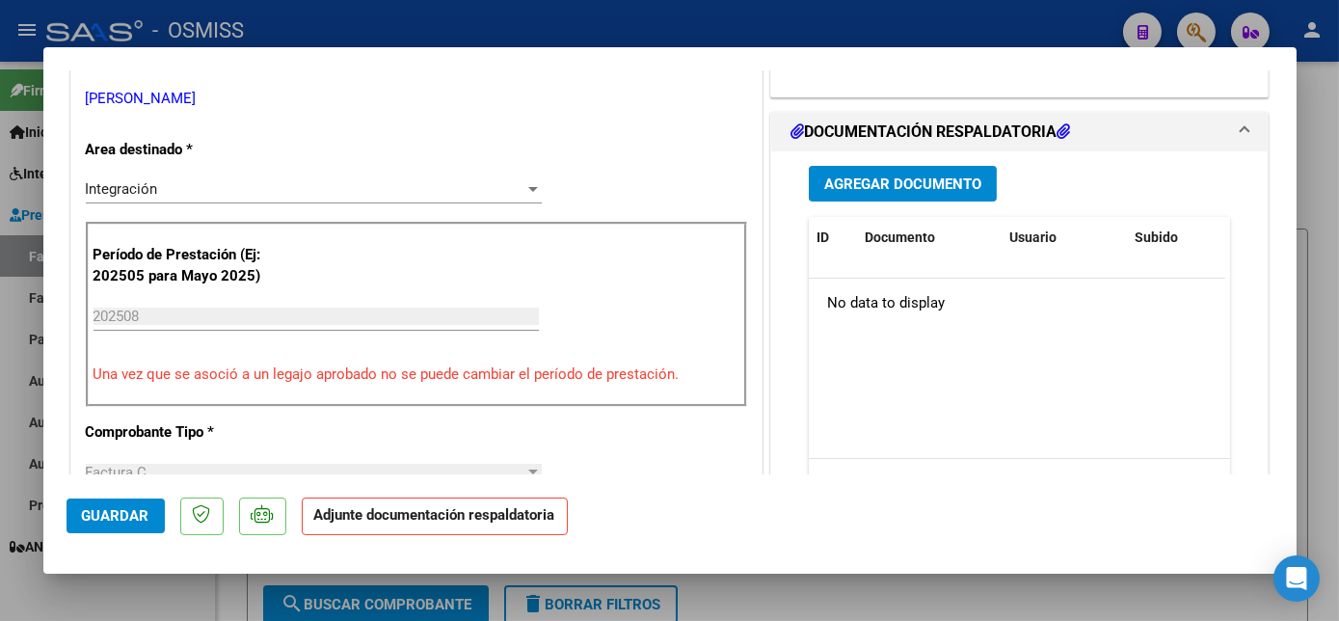
click at [848, 185] on span "Agregar Documento" at bounding box center [902, 183] width 157 height 17
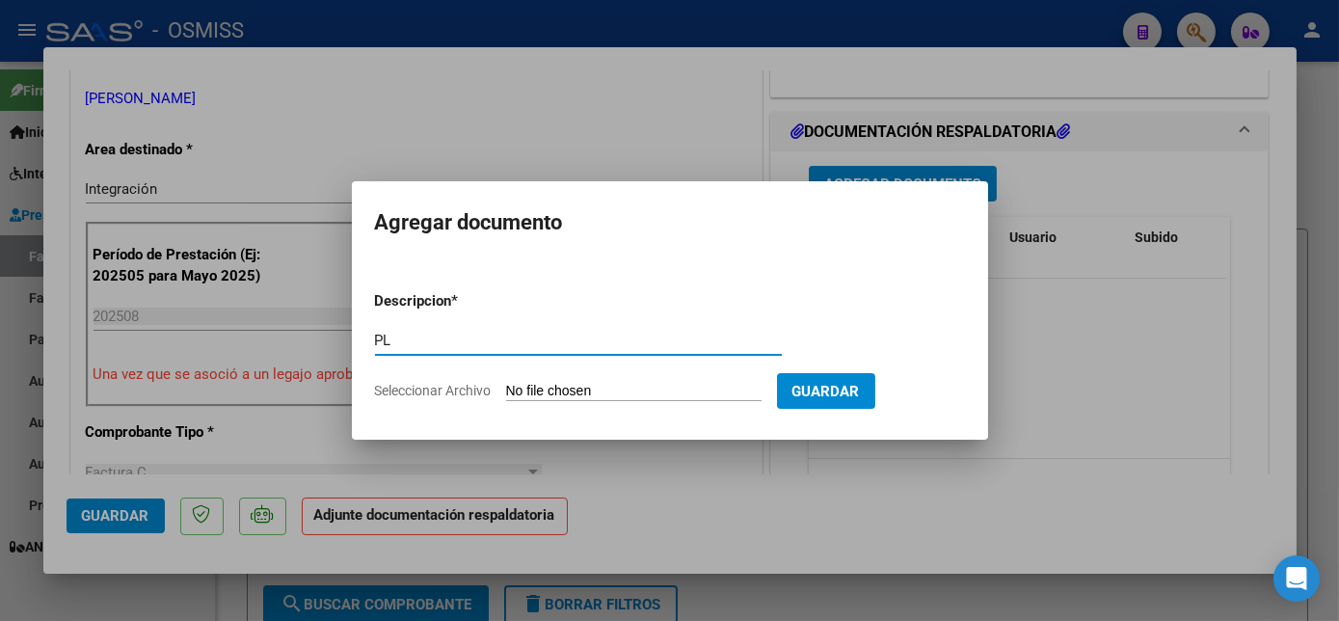
type input "PL"
click at [597, 390] on input "Seleccionar Archivo" at bounding box center [634, 392] width 256 height 18
type input "C:\fakepath\agosto.jpg"
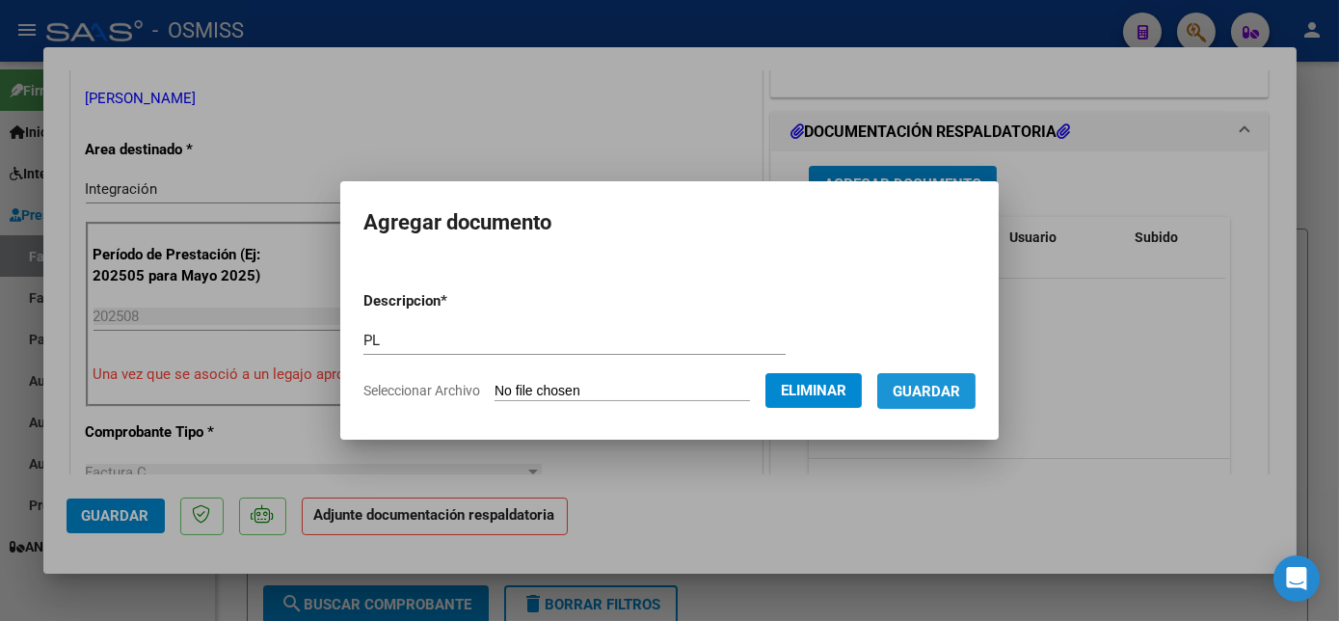
click at [921, 388] on span "Guardar" at bounding box center [926, 391] width 67 height 17
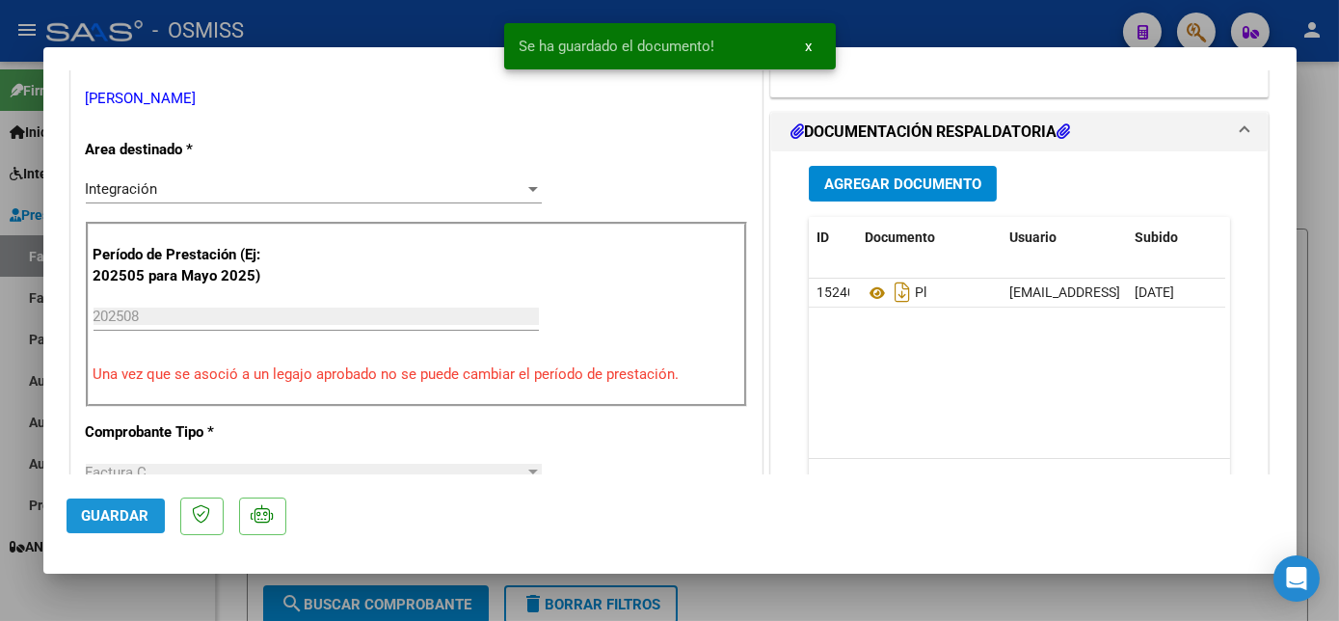
click at [121, 510] on span "Guardar" at bounding box center [115, 515] width 67 height 17
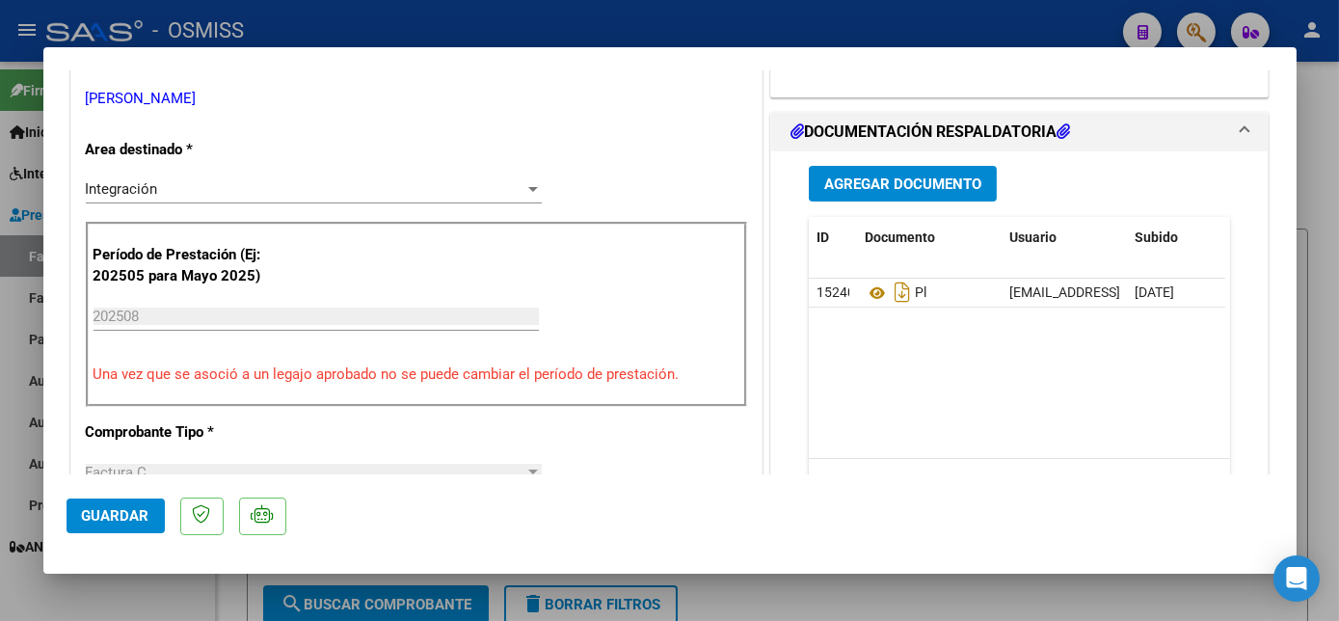
click at [121, 511] on span "Guardar" at bounding box center [115, 515] width 67 height 17
click at [102, 518] on span "Guardar" at bounding box center [115, 515] width 67 height 17
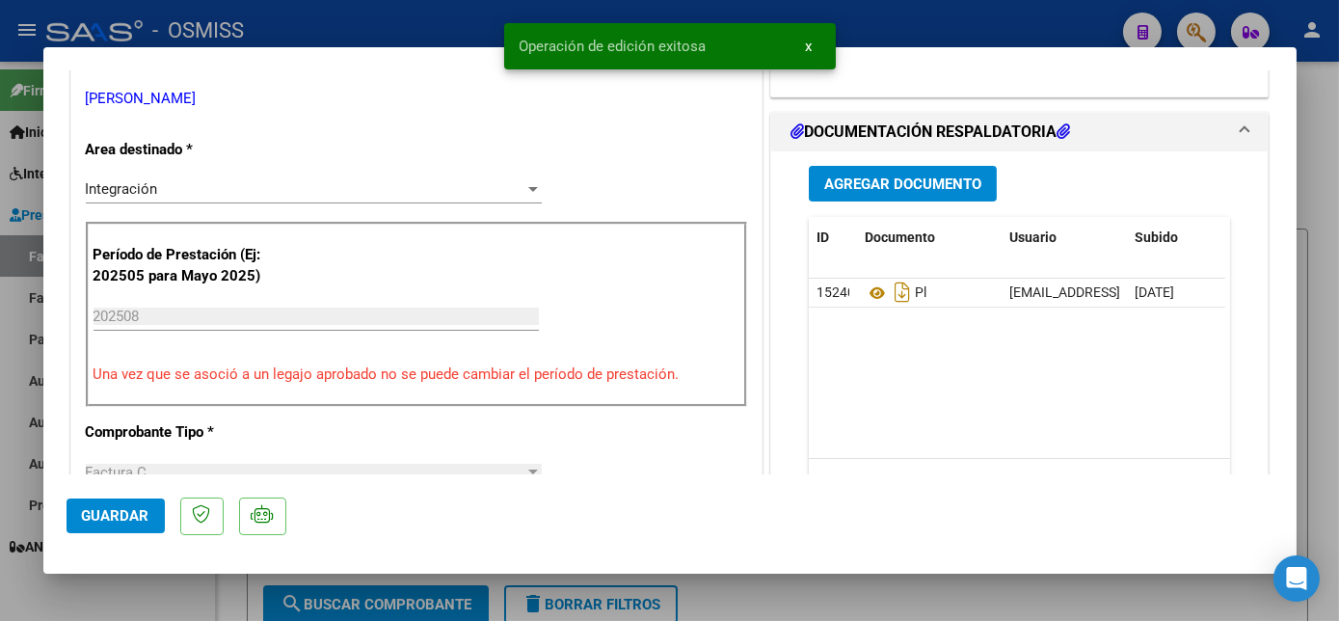
click at [181, 586] on div at bounding box center [669, 310] width 1339 height 621
type input "$ 0,00"
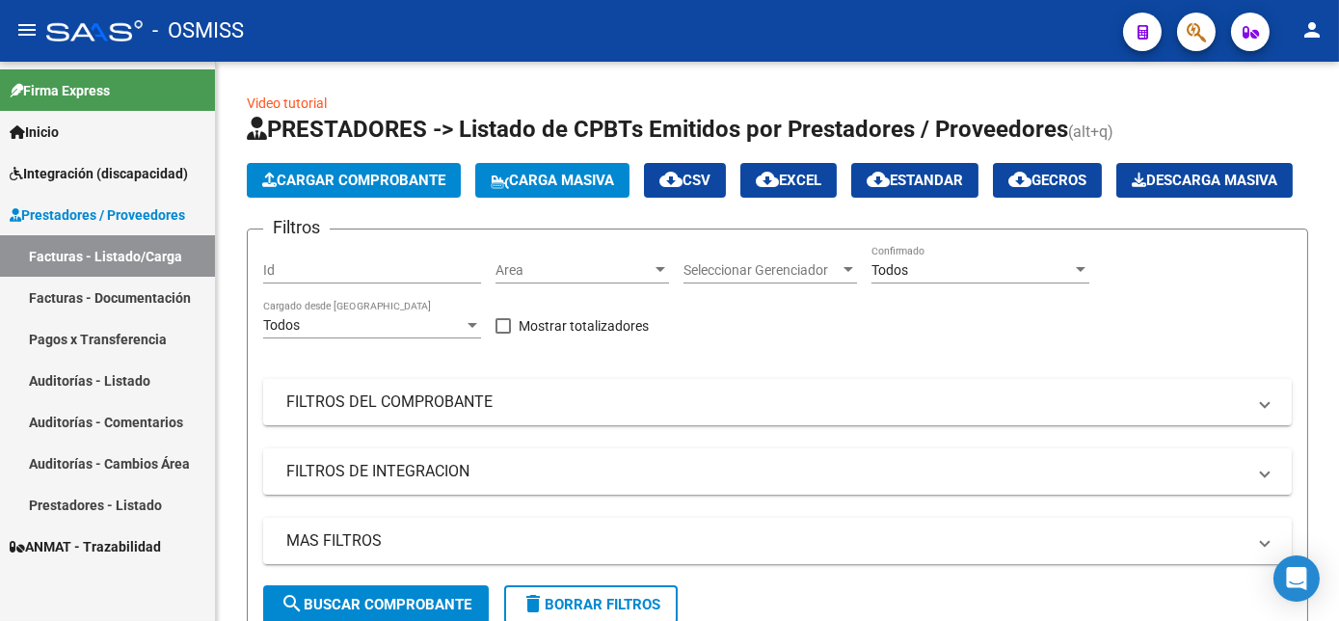
click at [92, 172] on span "Integración (discapacidad)" at bounding box center [99, 173] width 178 height 21
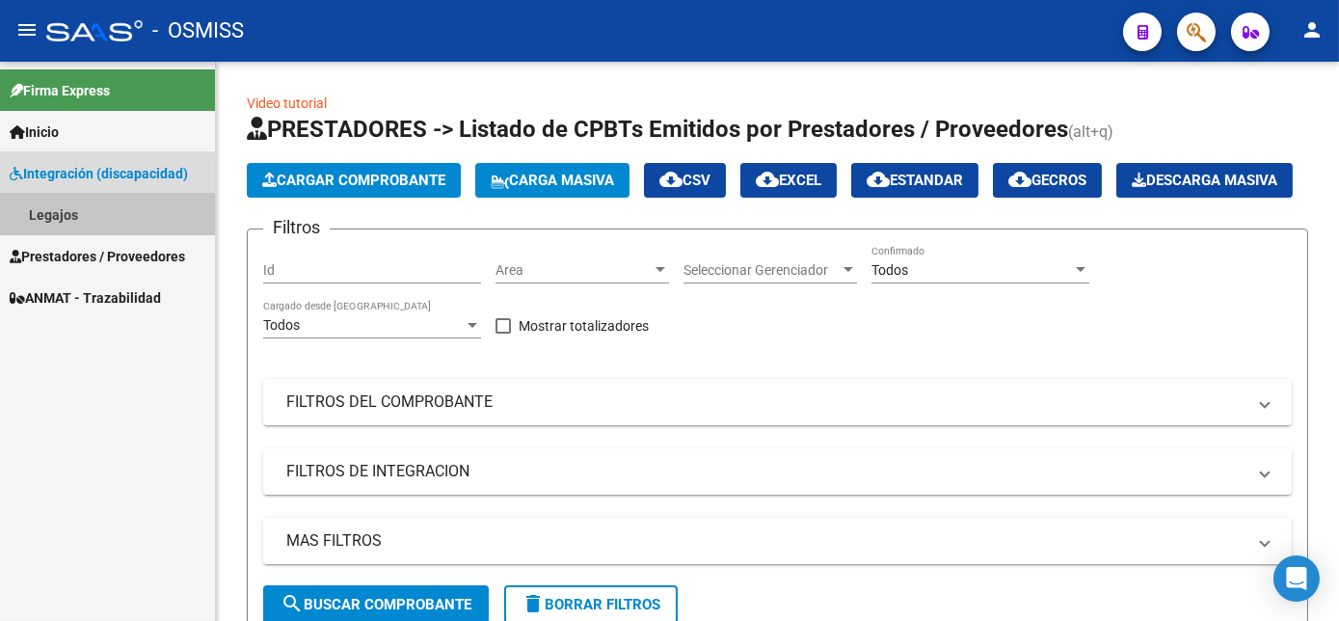
click at [60, 211] on link "Legajos" at bounding box center [107, 214] width 215 height 41
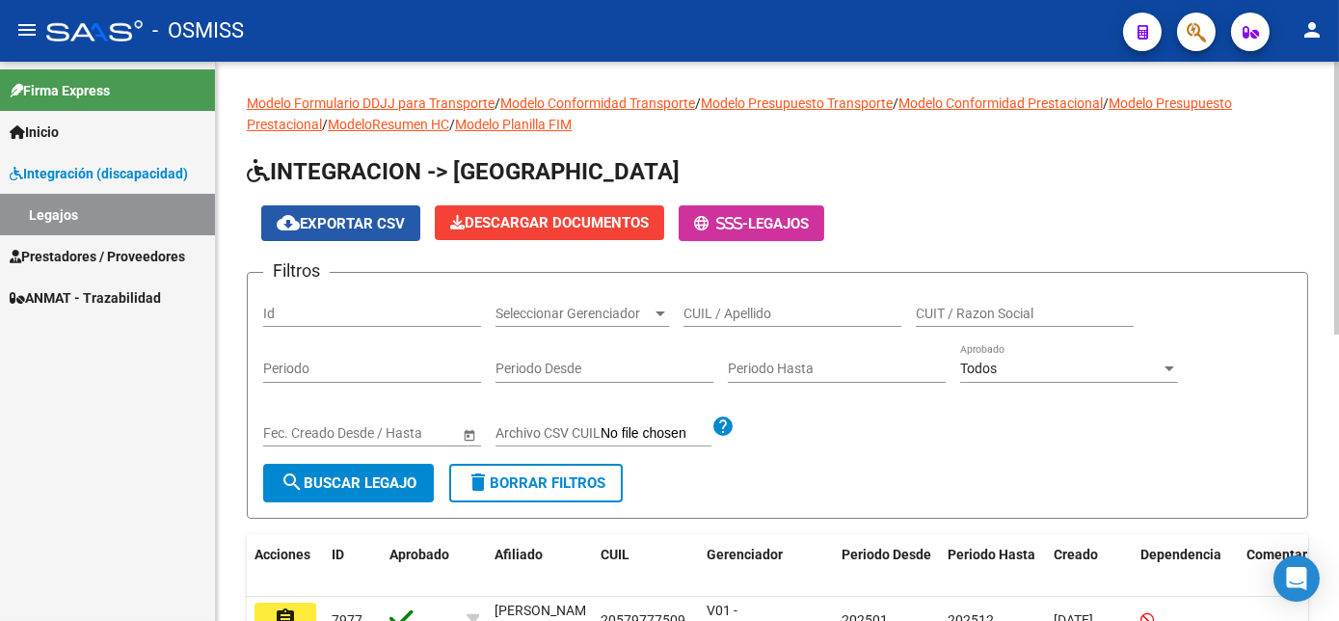
click at [391, 224] on span "cloud_download Exportar CSV" at bounding box center [341, 223] width 128 height 17
click at [926, 486] on form "Filtros Id Seleccionar Gerenciador Seleccionar Gerenciador CUIL / Apellido CUIT…" at bounding box center [778, 395] width 1062 height 247
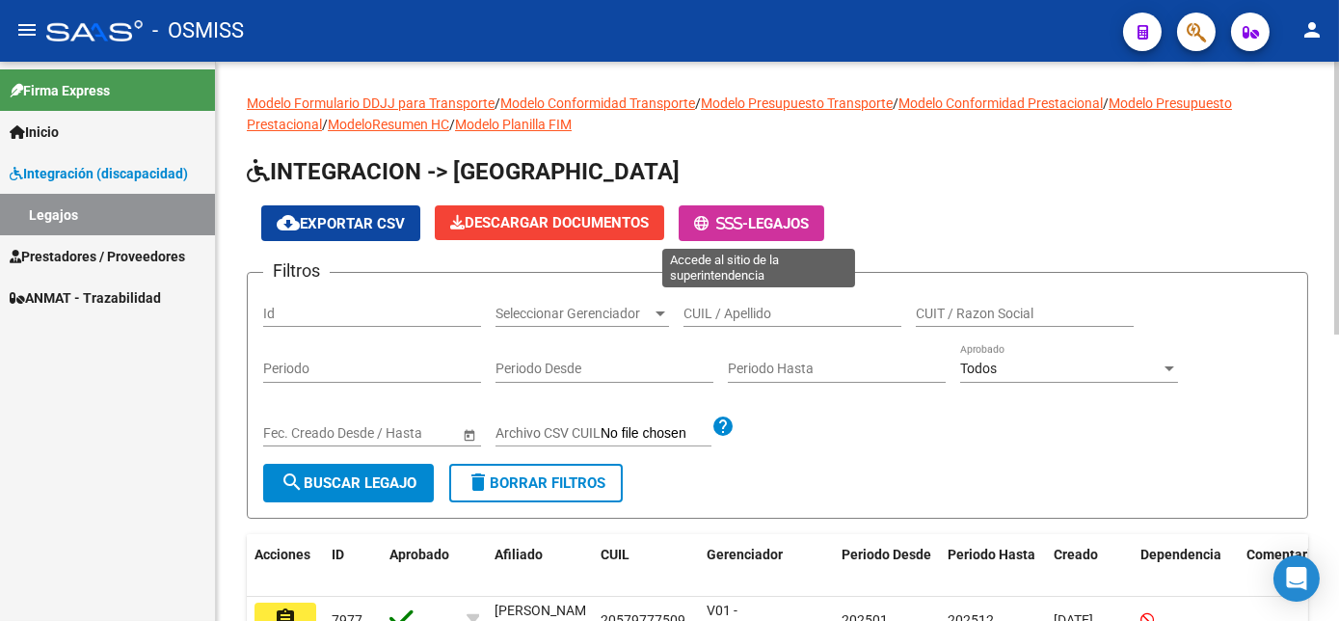
click at [774, 223] on span "Legajos" at bounding box center [778, 223] width 61 height 17
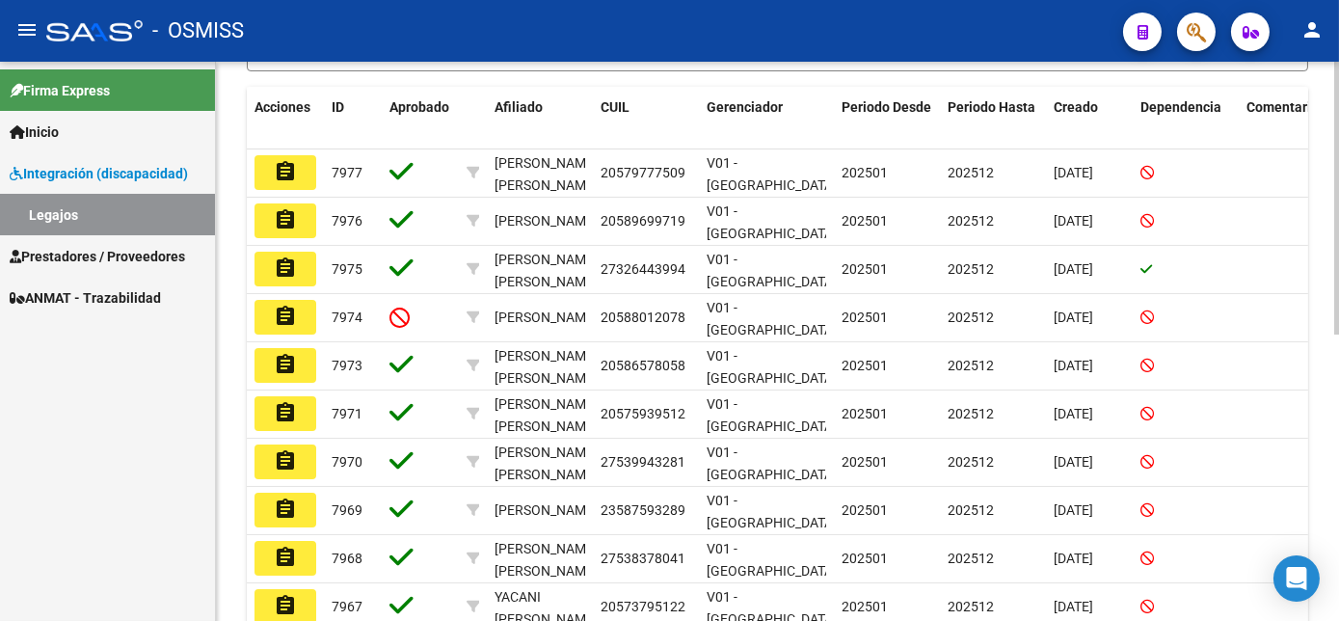
scroll to position [344, 0]
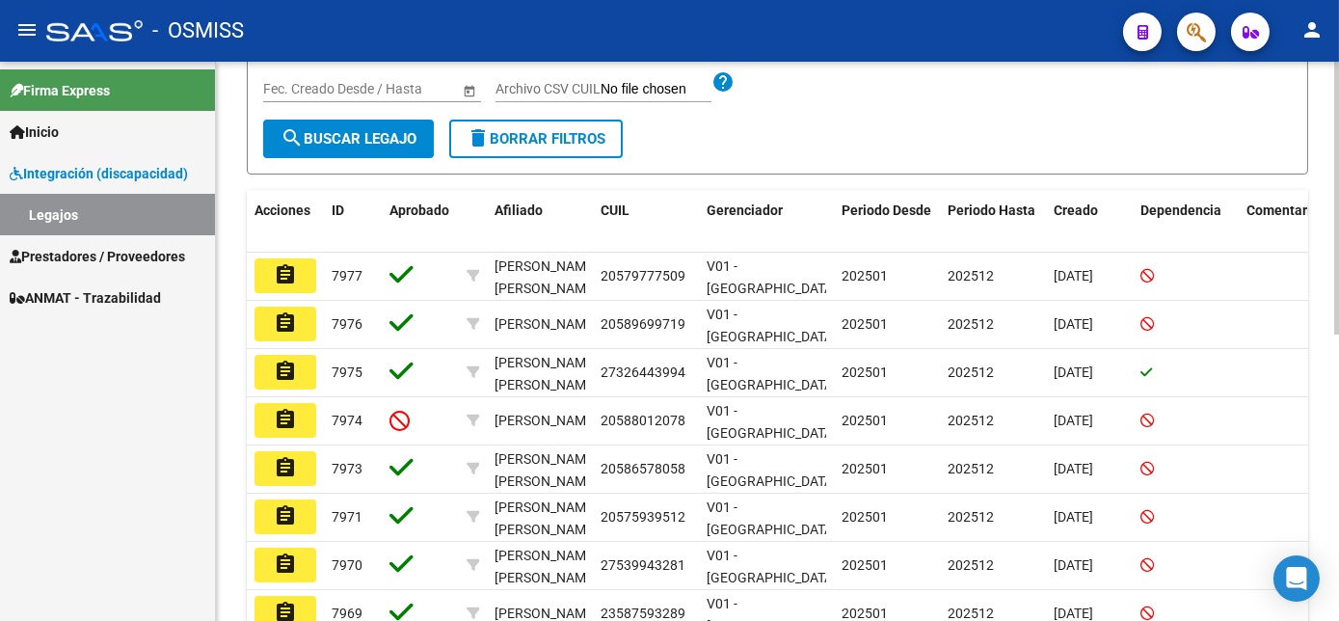
click at [1330, 442] on div "Modelo Formulario DDJJ para Transporte / Modelo Conformidad Transporte / Modelo…" at bounding box center [780, 284] width 1128 height 1134
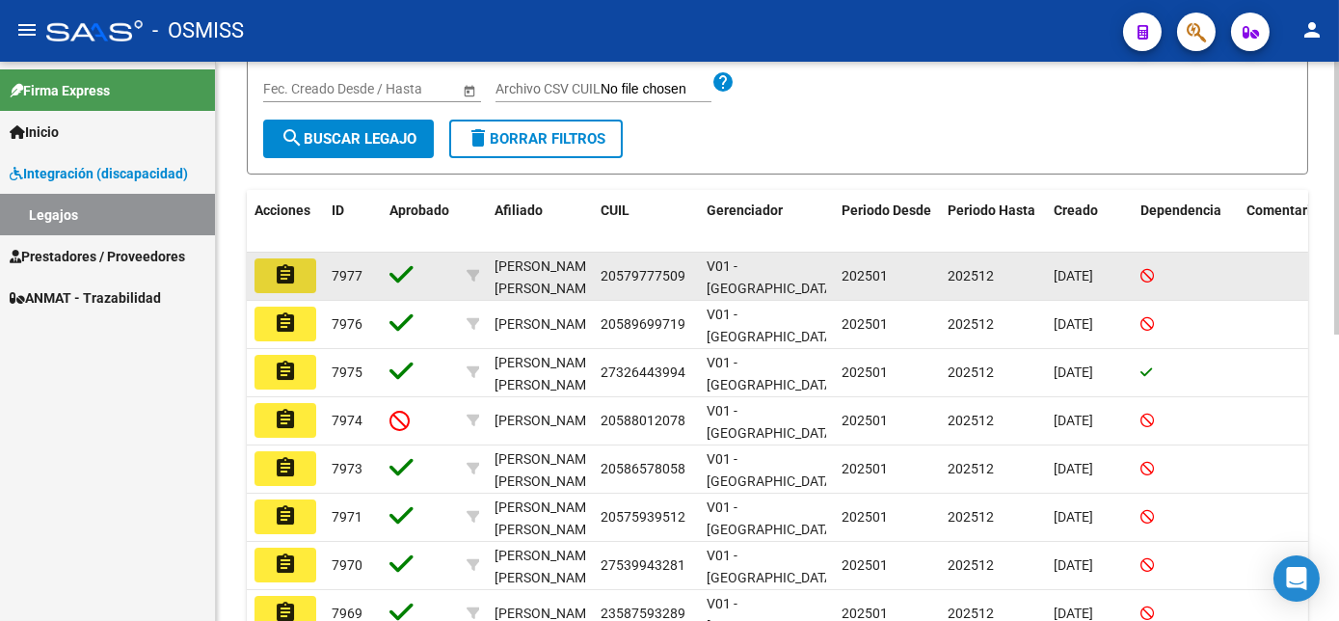
click at [280, 275] on mat-icon "assignment" at bounding box center [285, 274] width 23 height 23
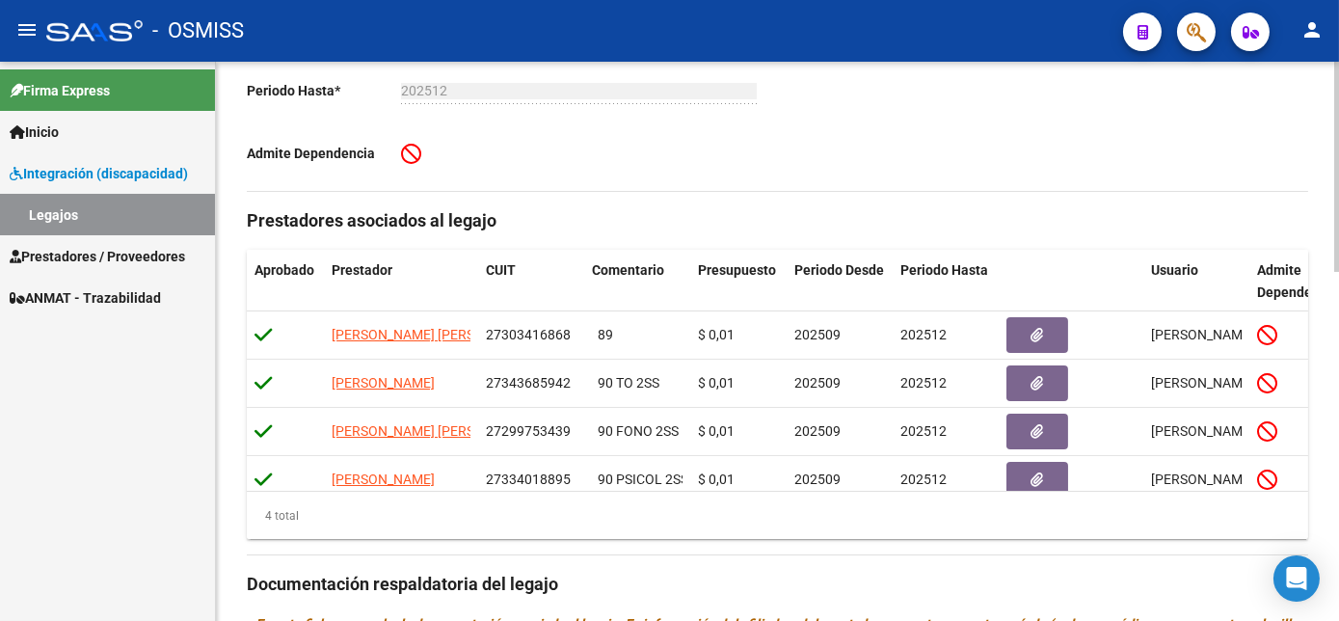
click at [1293, 373] on div "arrow_back Editar 7977 Legajo de Integración Modelo Formulario DDJJ para Transp…" at bounding box center [780, 279] width 1128 height 1485
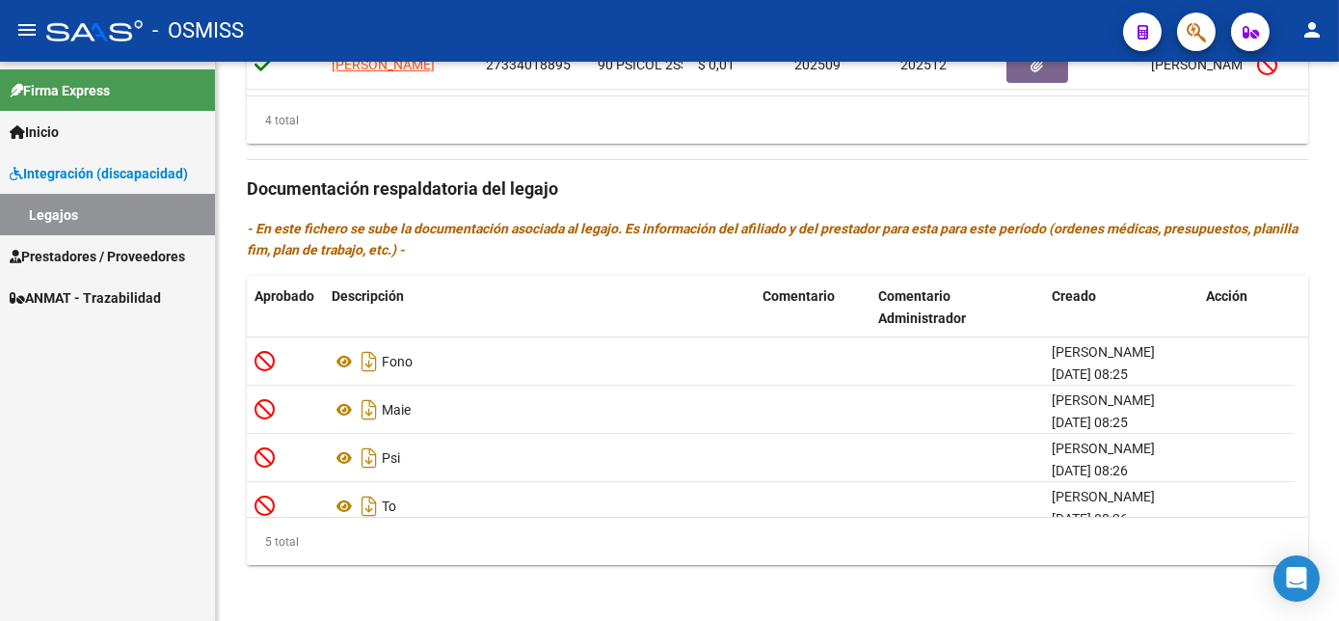
scroll to position [927, 0]
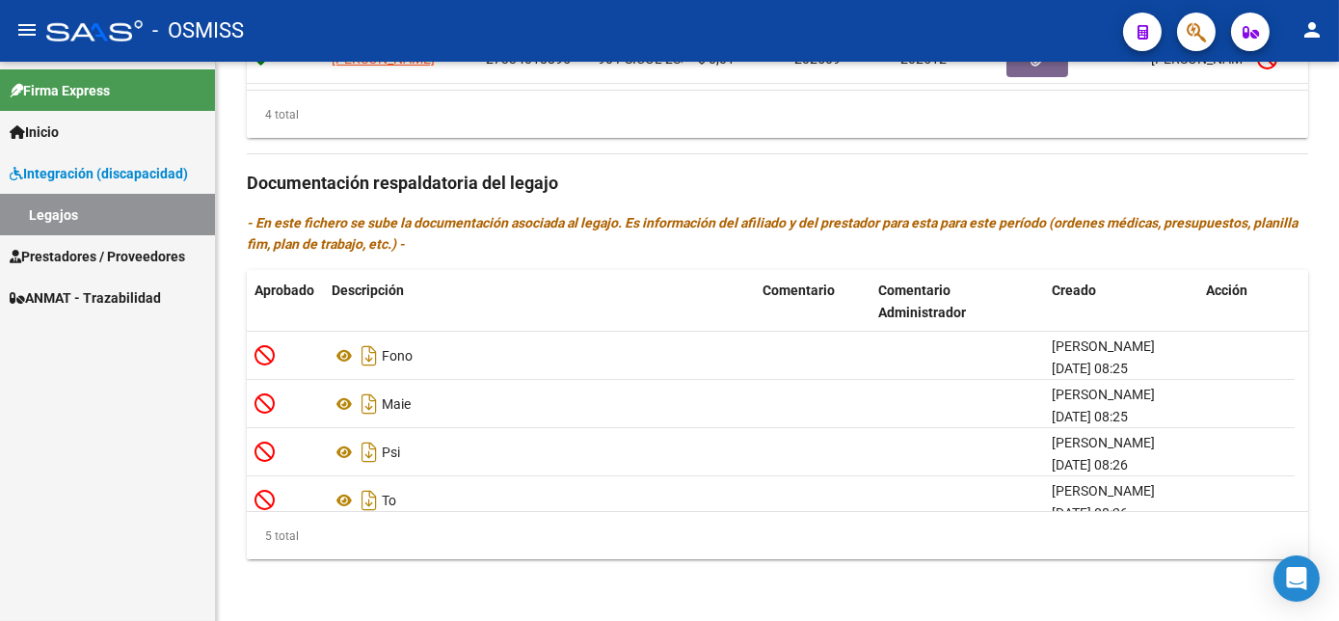
click at [1338, 491] on html "menu - OSMISS person Firma Express Inicio Instructivos Contacto OS Integración …" at bounding box center [669, 310] width 1339 height 621
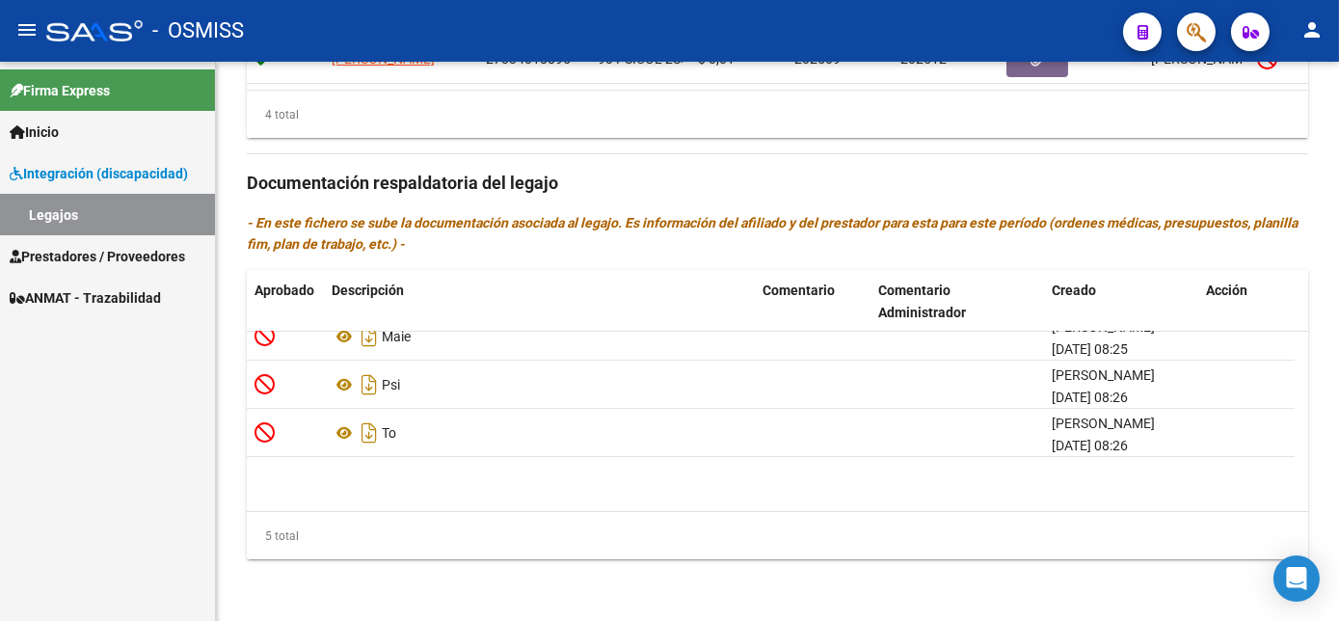
scroll to position [0, 0]
